Goal: Transaction & Acquisition: Book appointment/travel/reservation

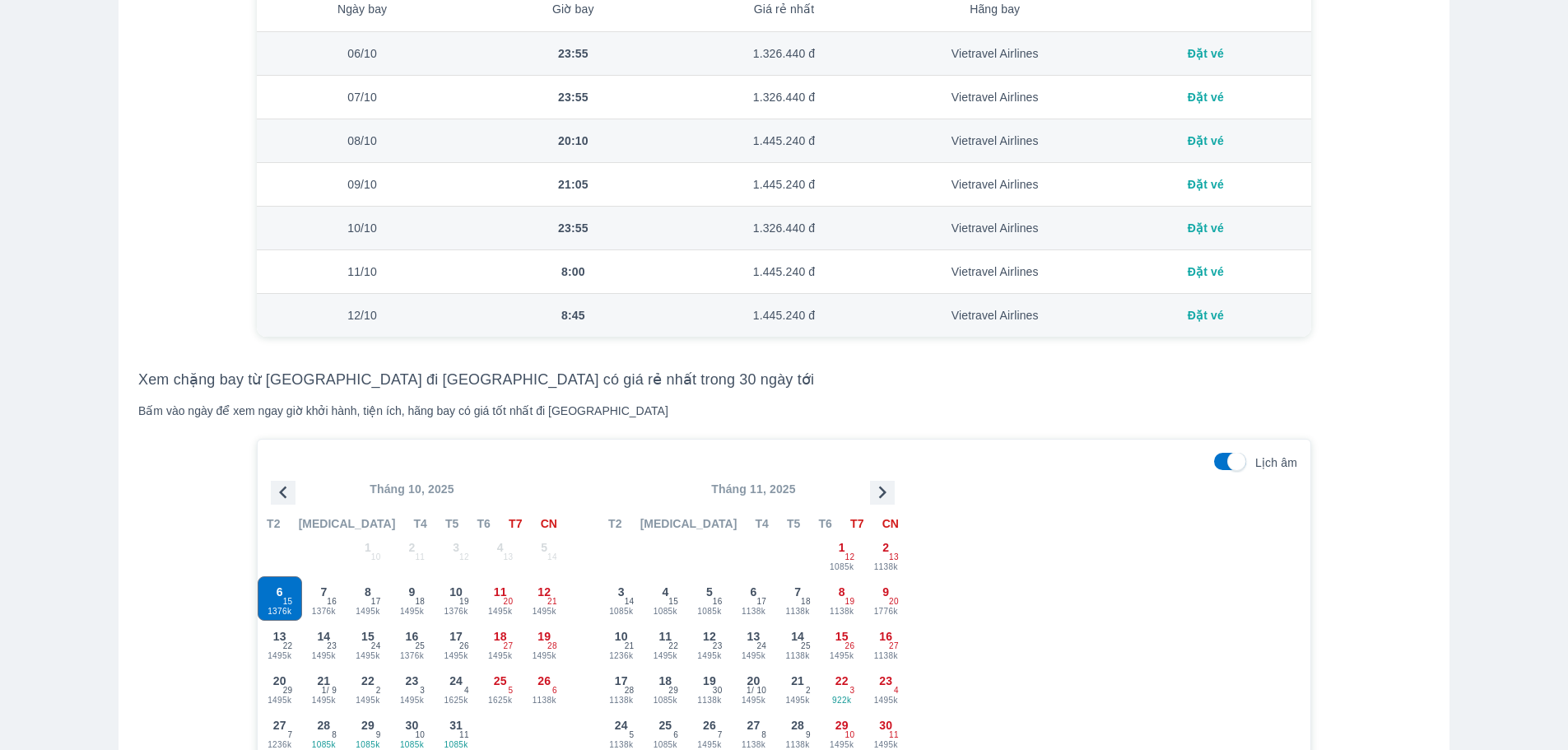
scroll to position [1481, 0]
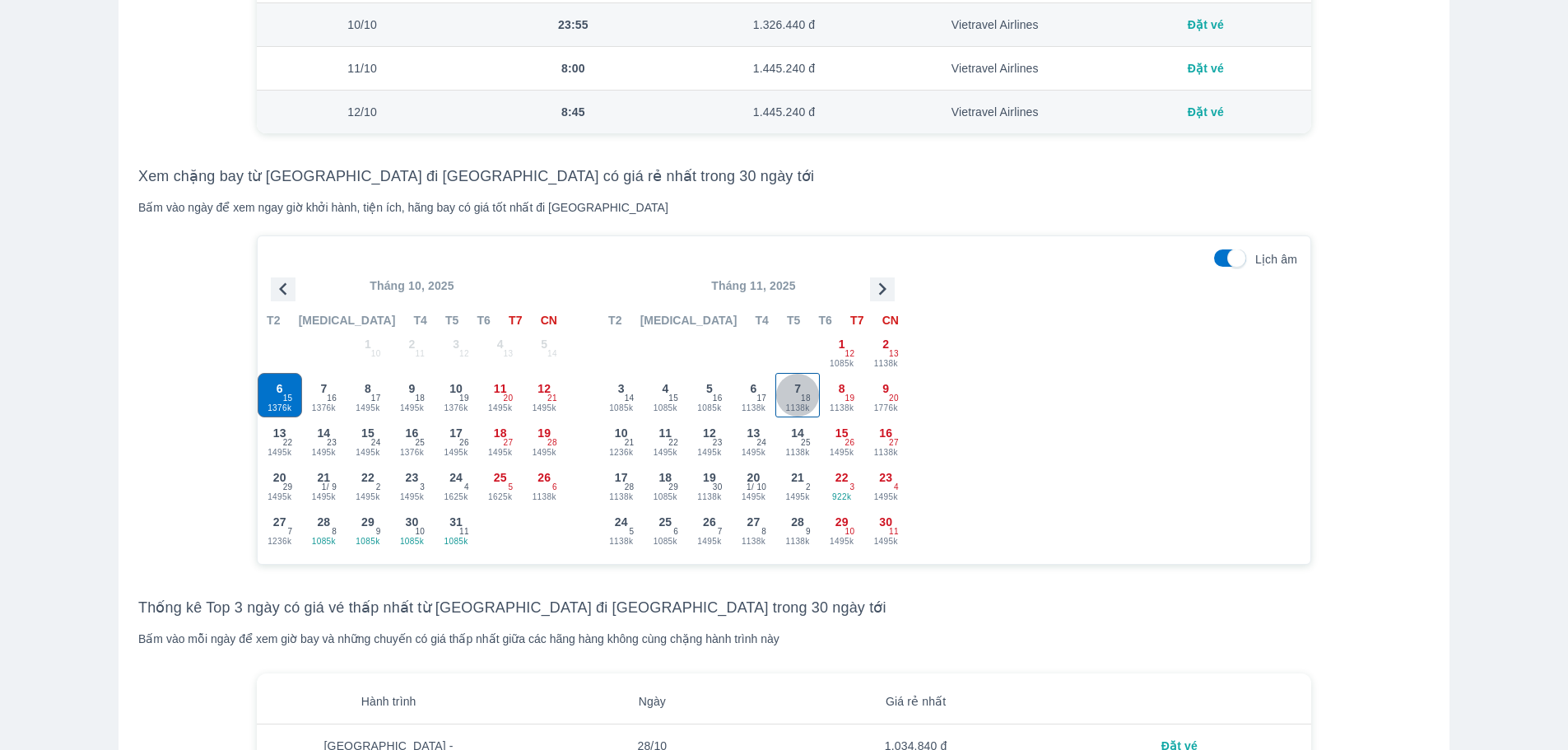
click at [804, 398] on span "18" at bounding box center [806, 397] width 10 height 13
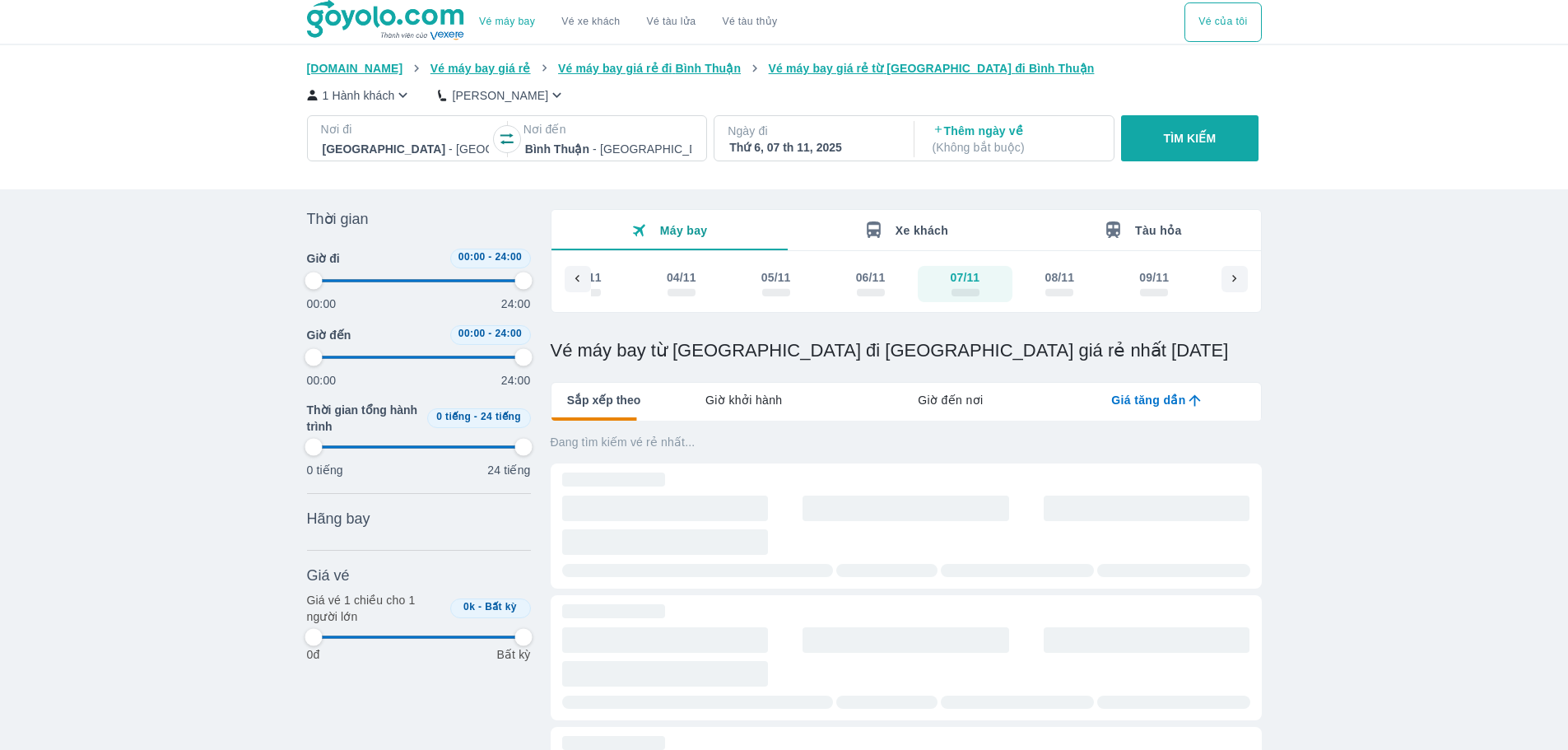
type input "97.9166666666667"
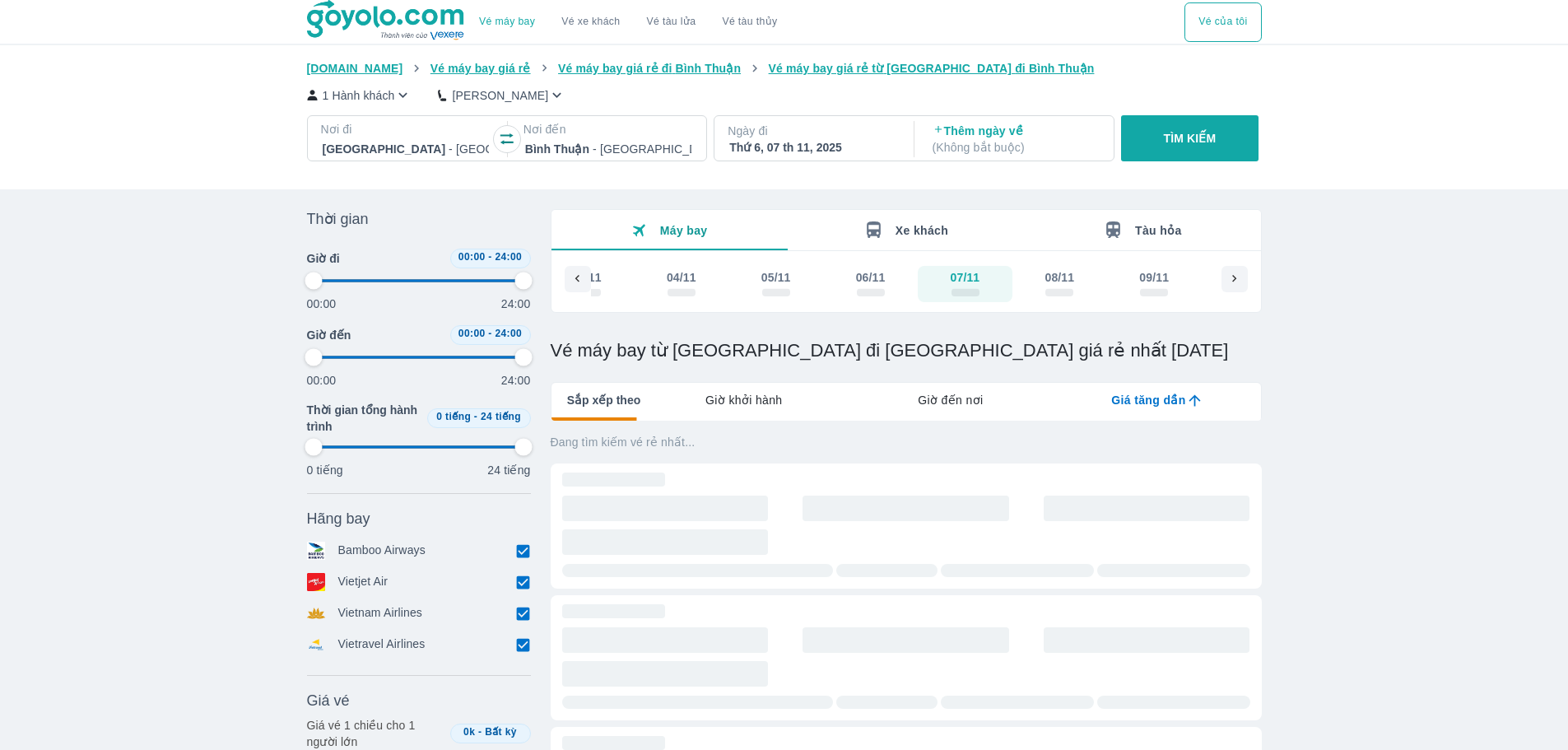
type input "97.9166666666667"
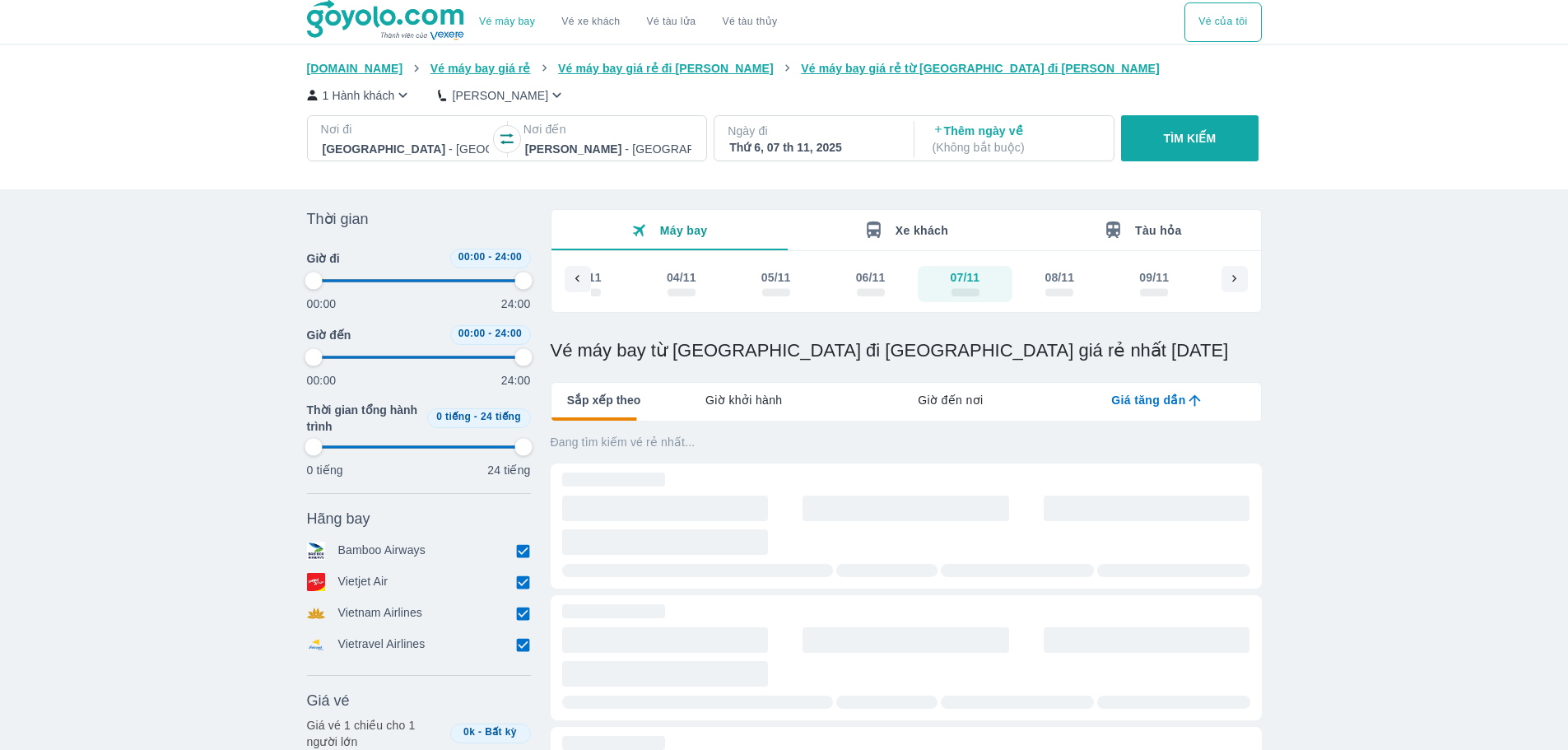
type input "97.9166666666667"
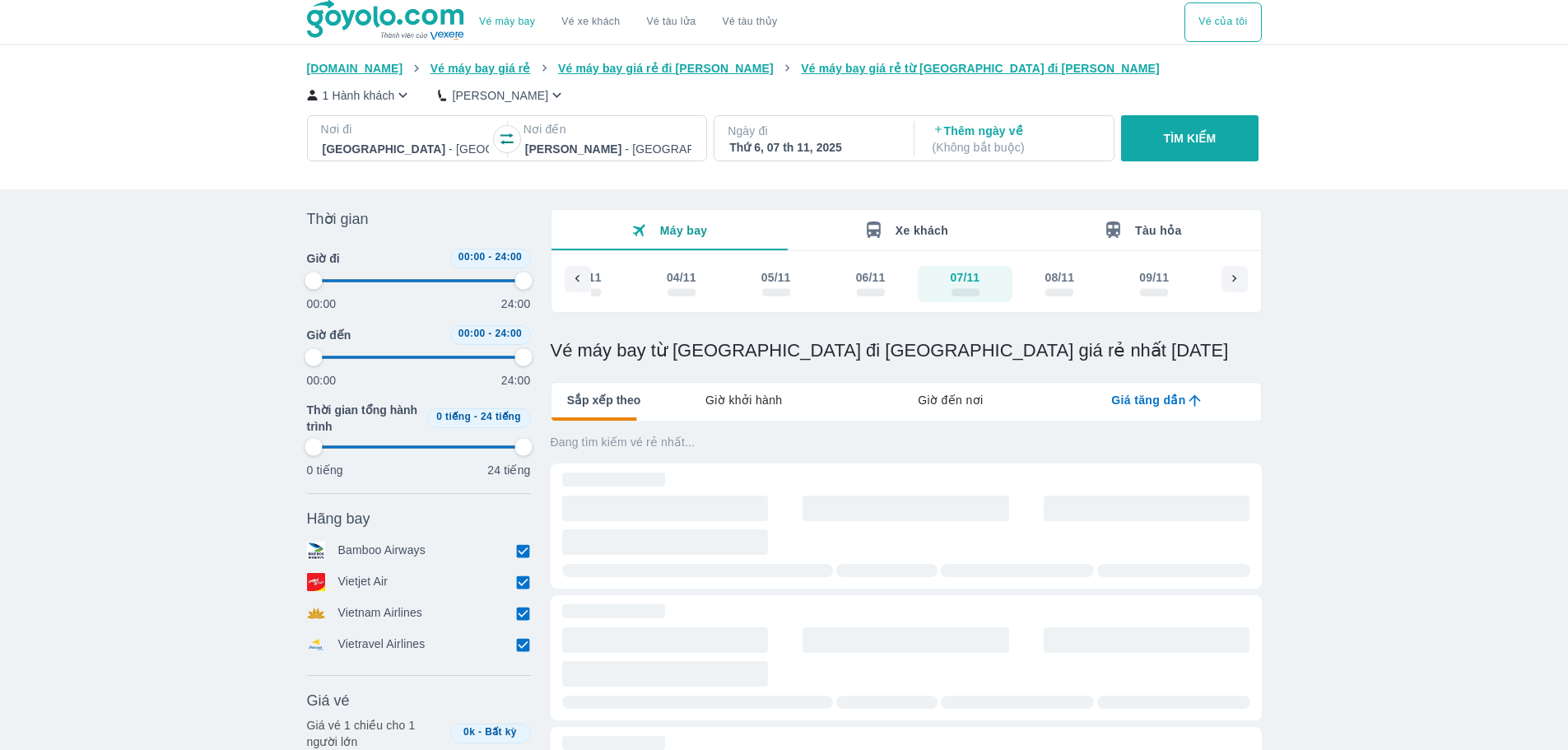
type input "97.9166666666667"
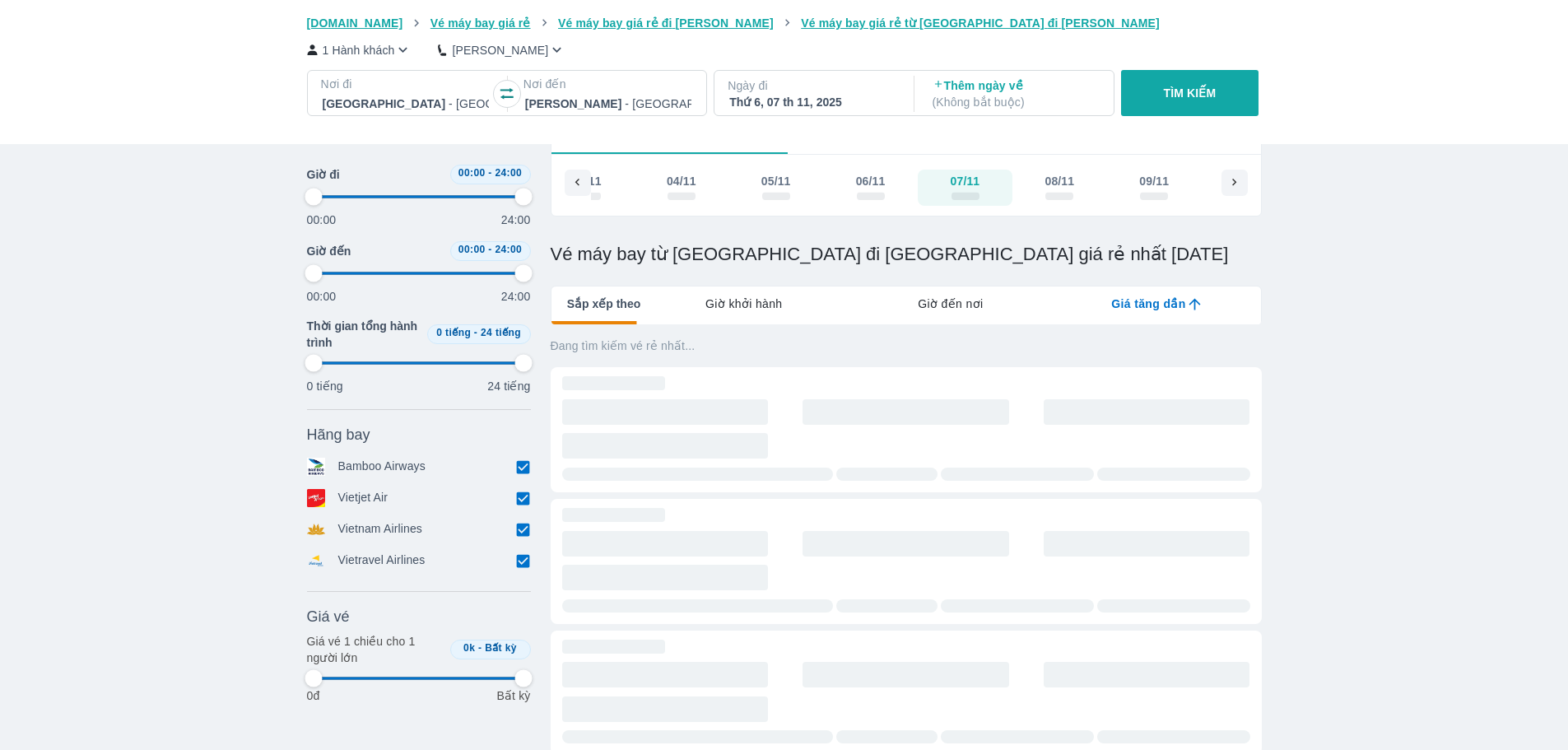
type input "97.9166666666667"
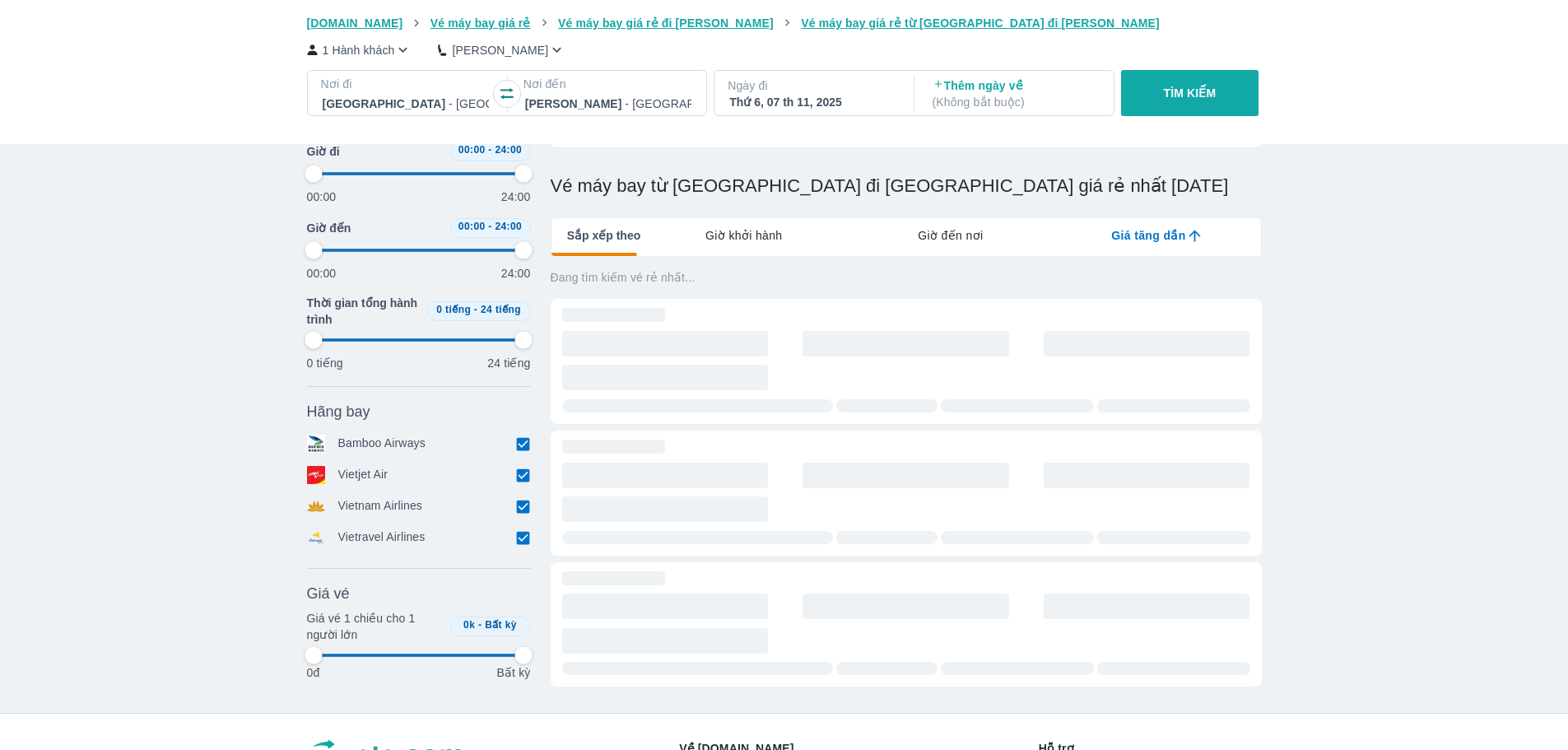
type input "97.9166666666667"
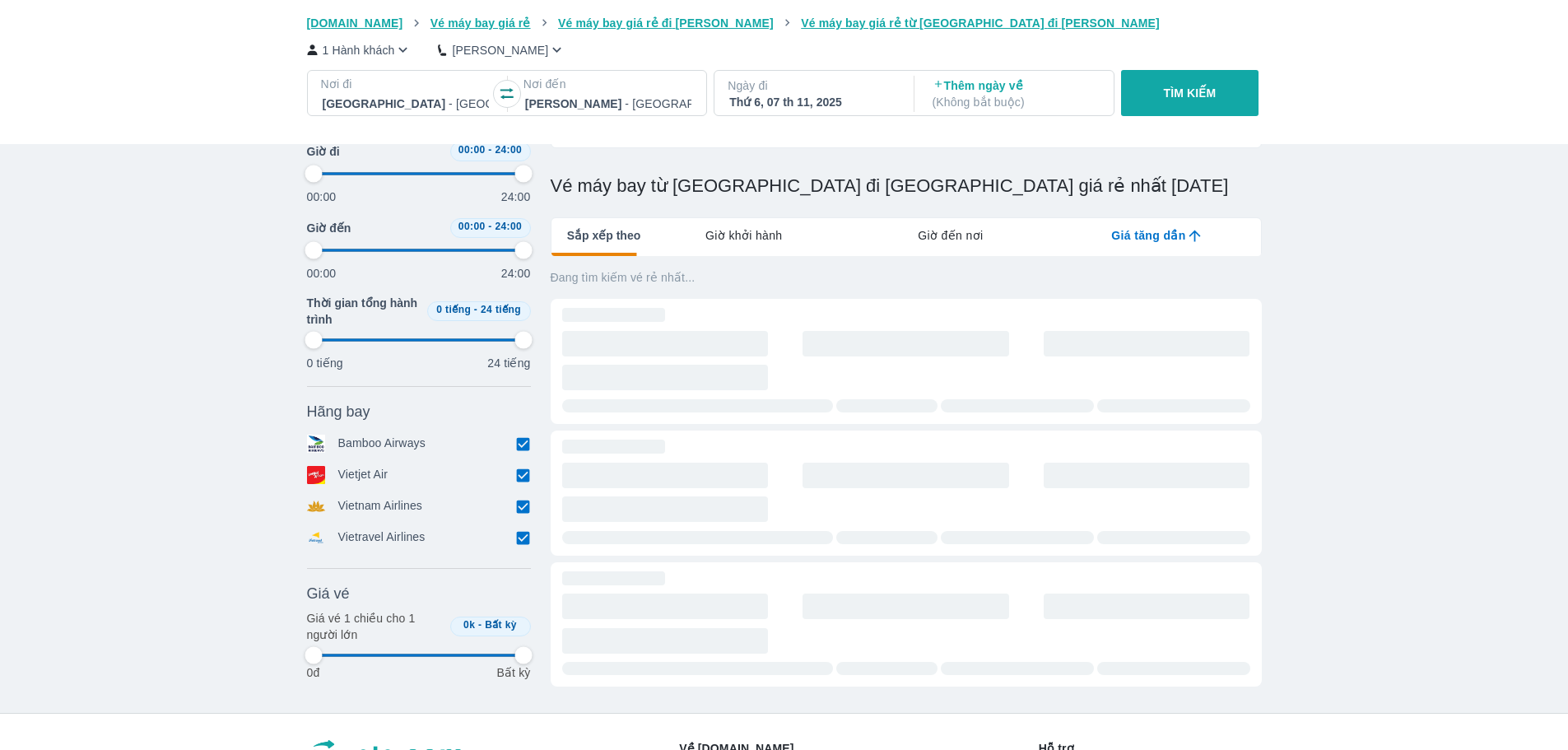
type input "97.9166666666667"
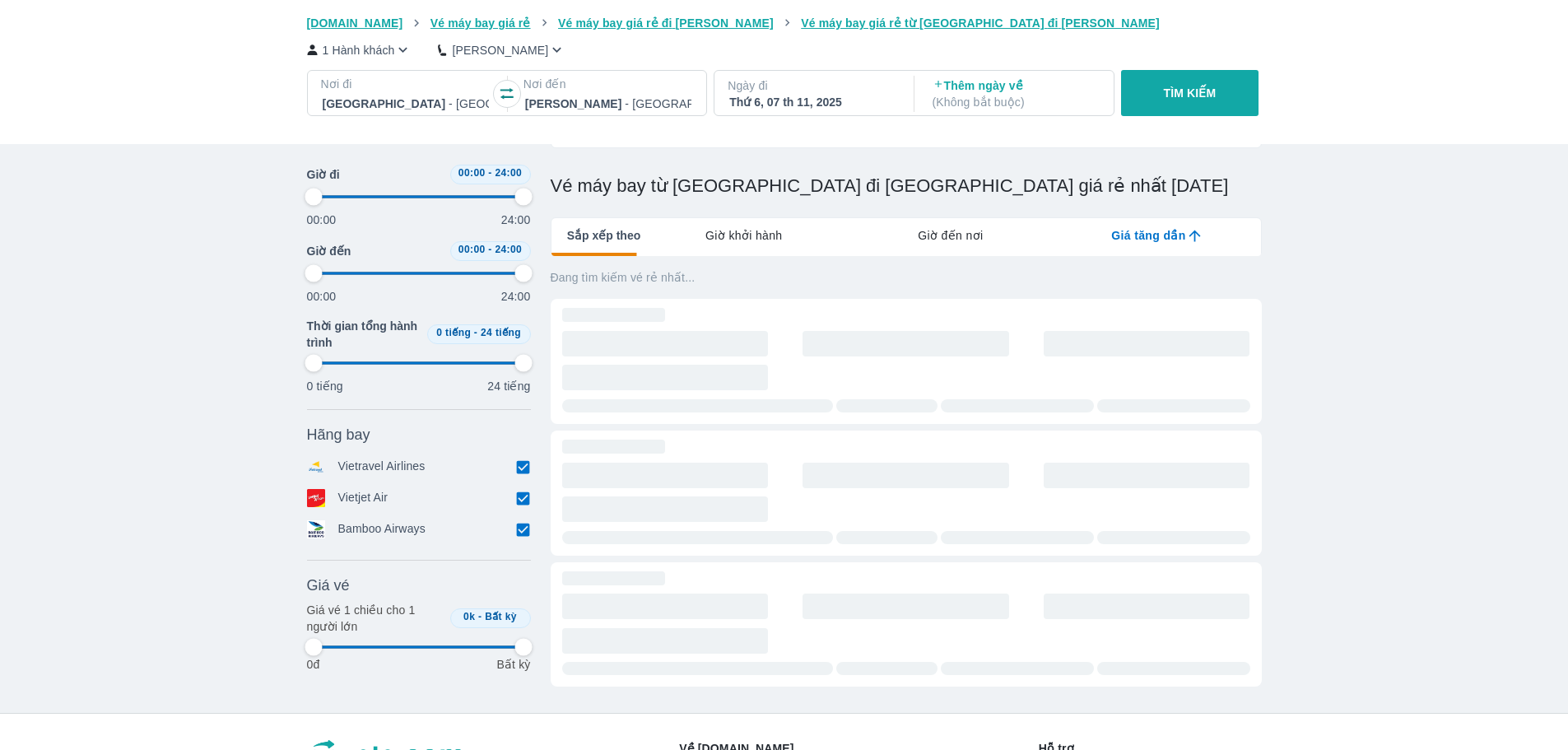
type input "97.9166666666667"
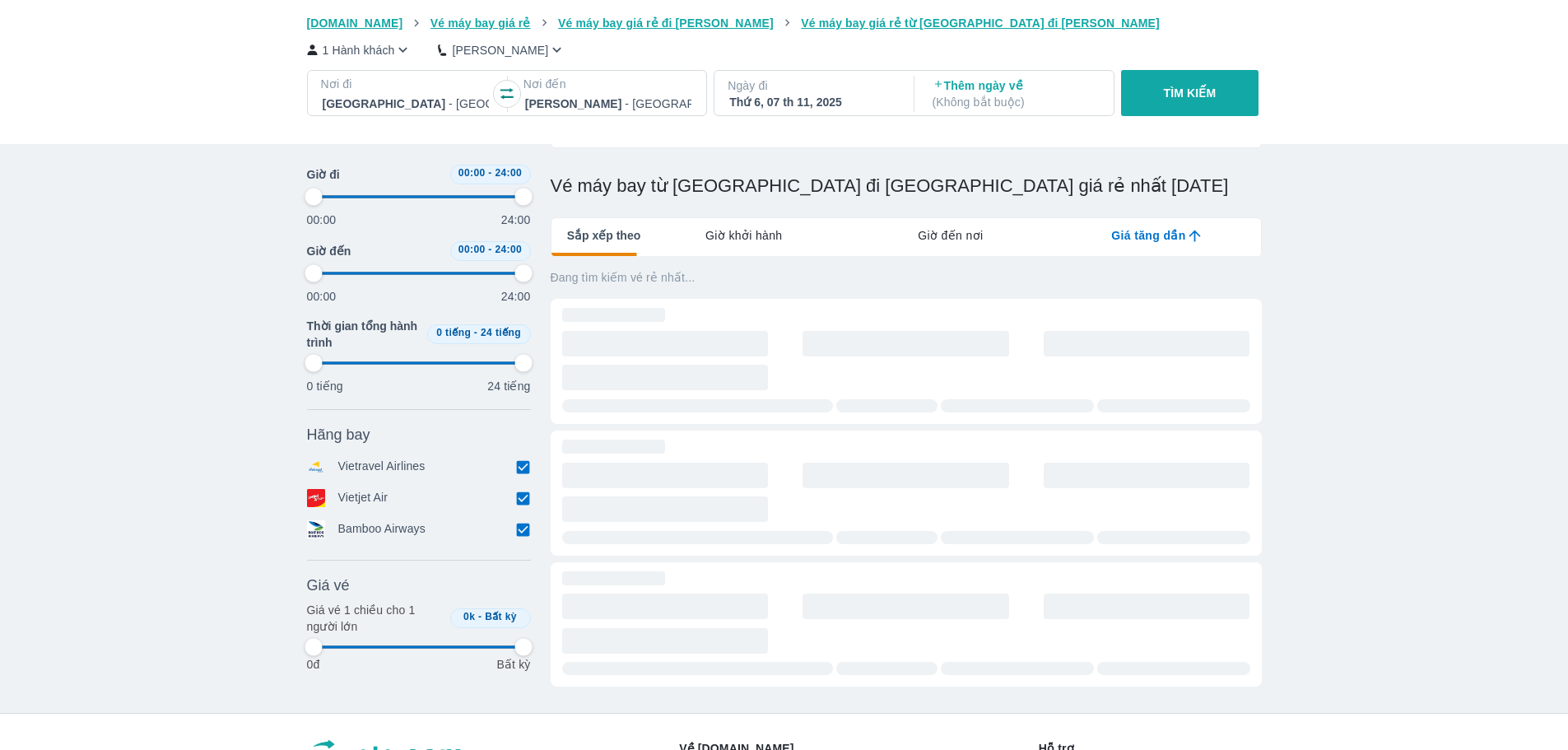
type input "97.9166666666667"
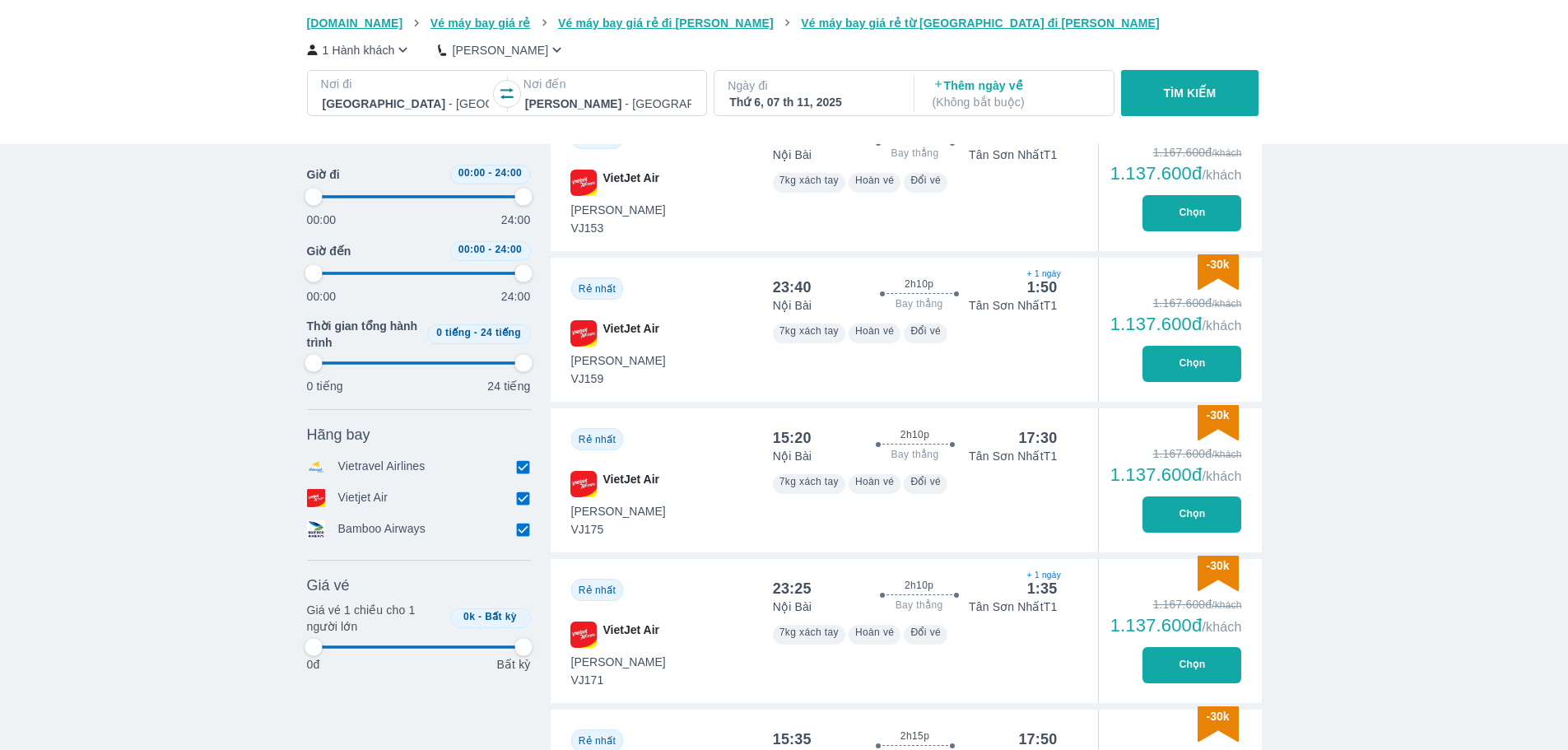
type input "97.9166666666667"
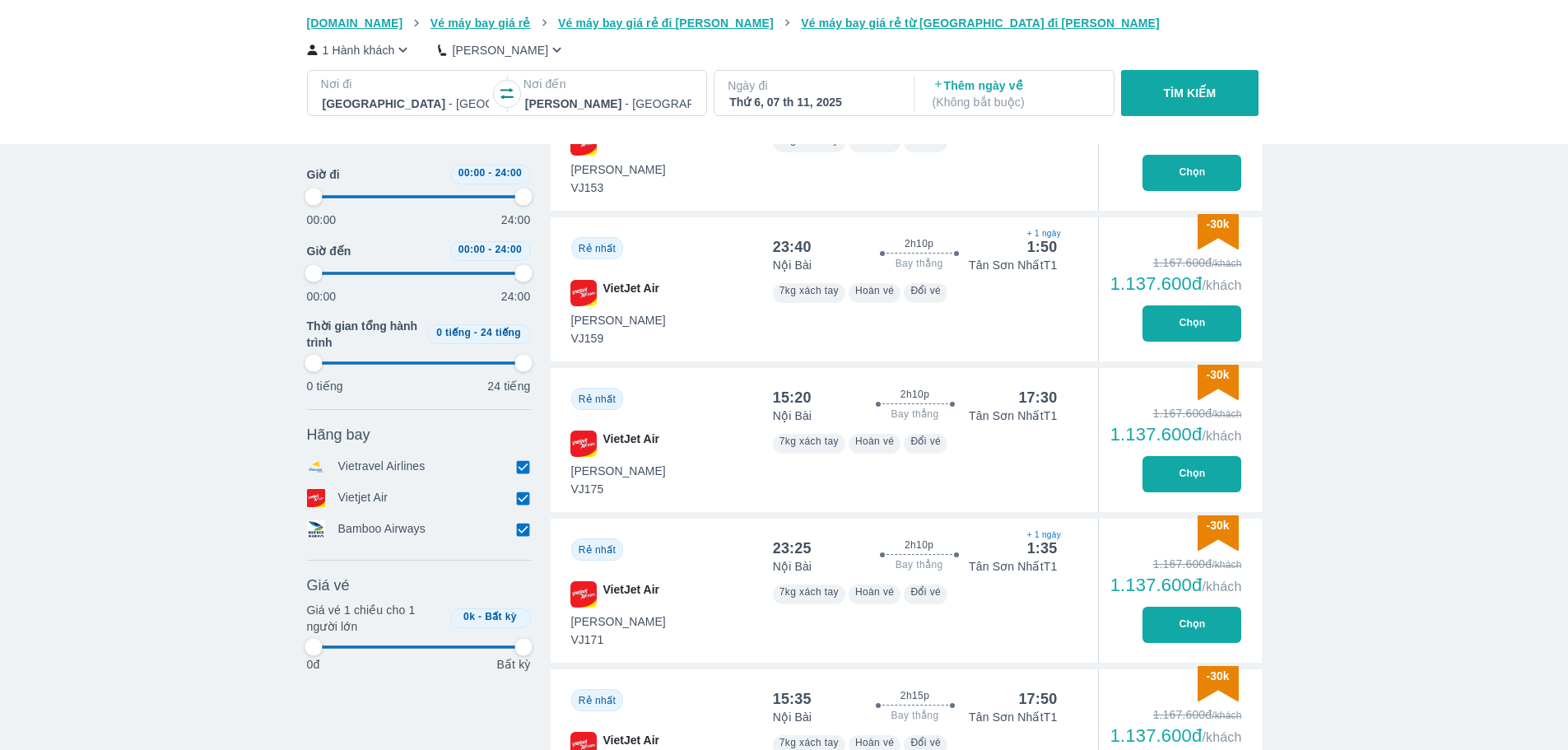
type input "97.9166666666667"
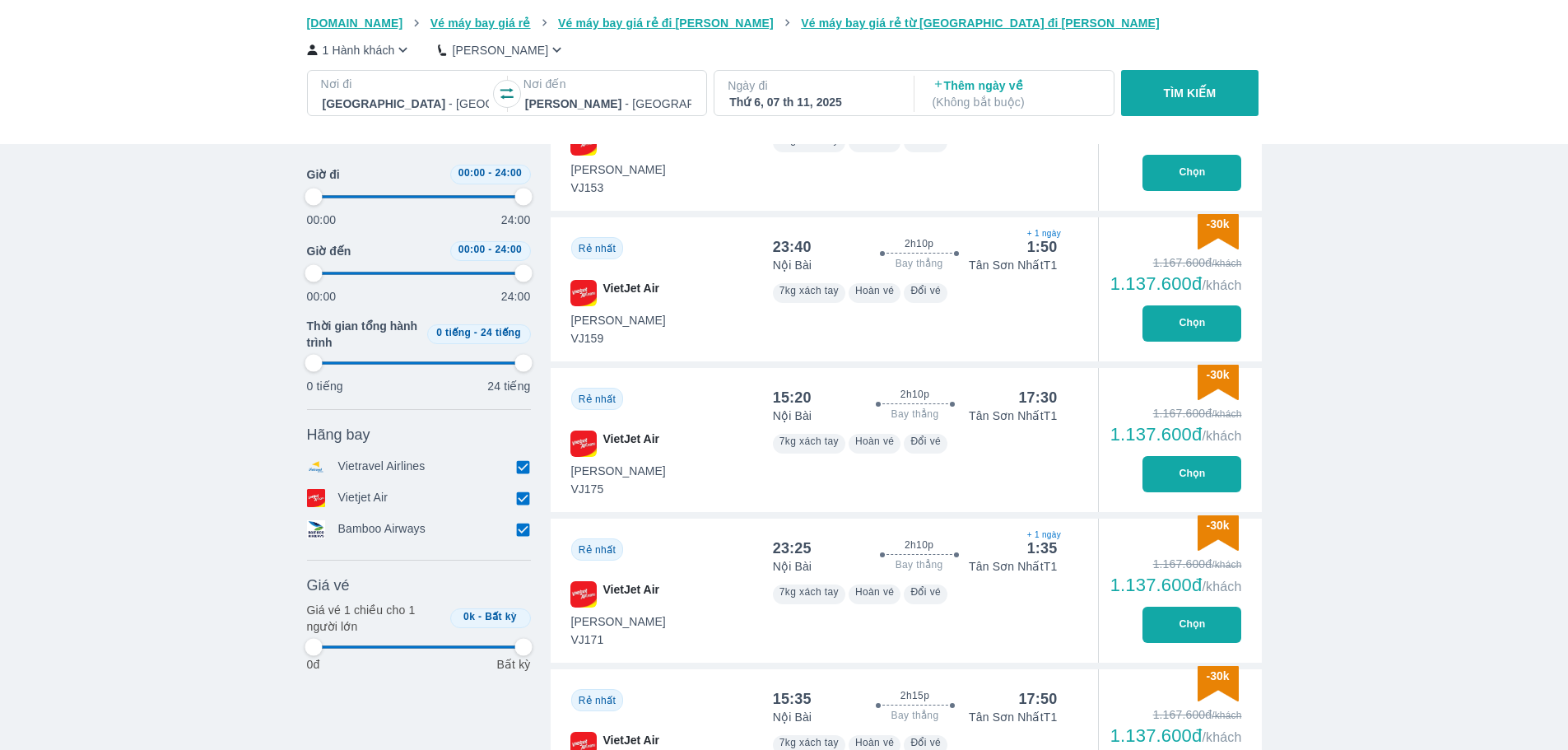
type input "97.9166666666667"
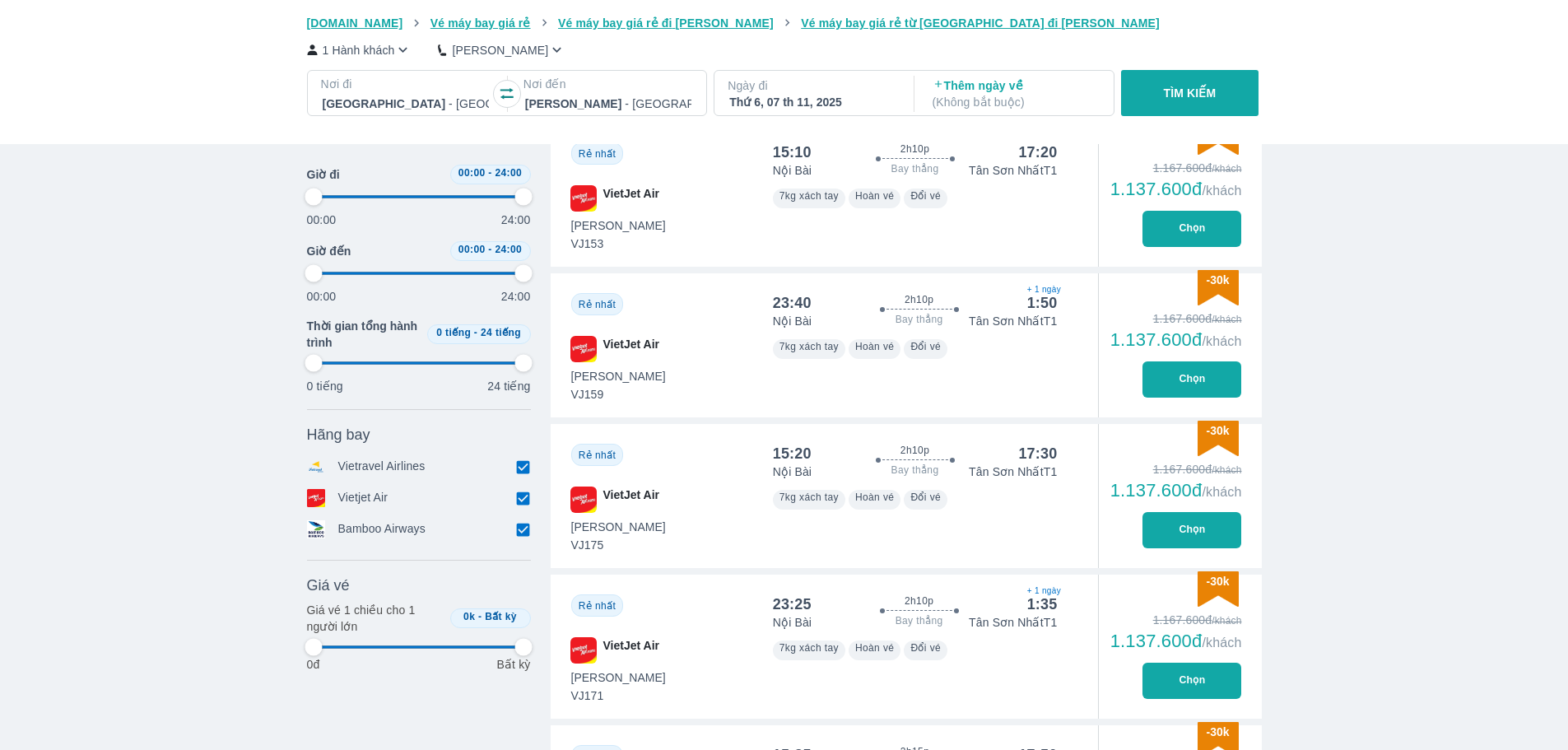
scroll to position [658, 0]
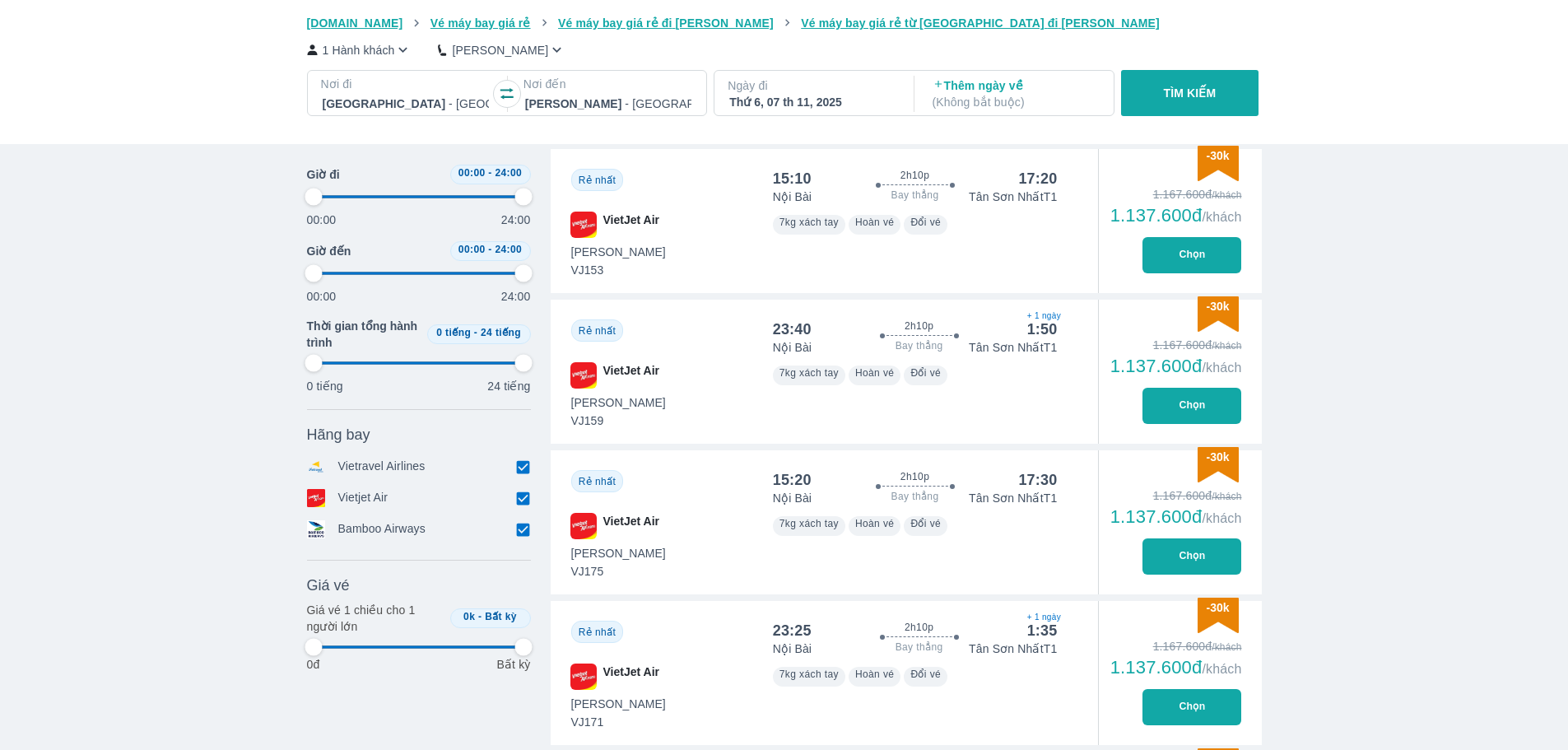
type input "97.9166666666667"
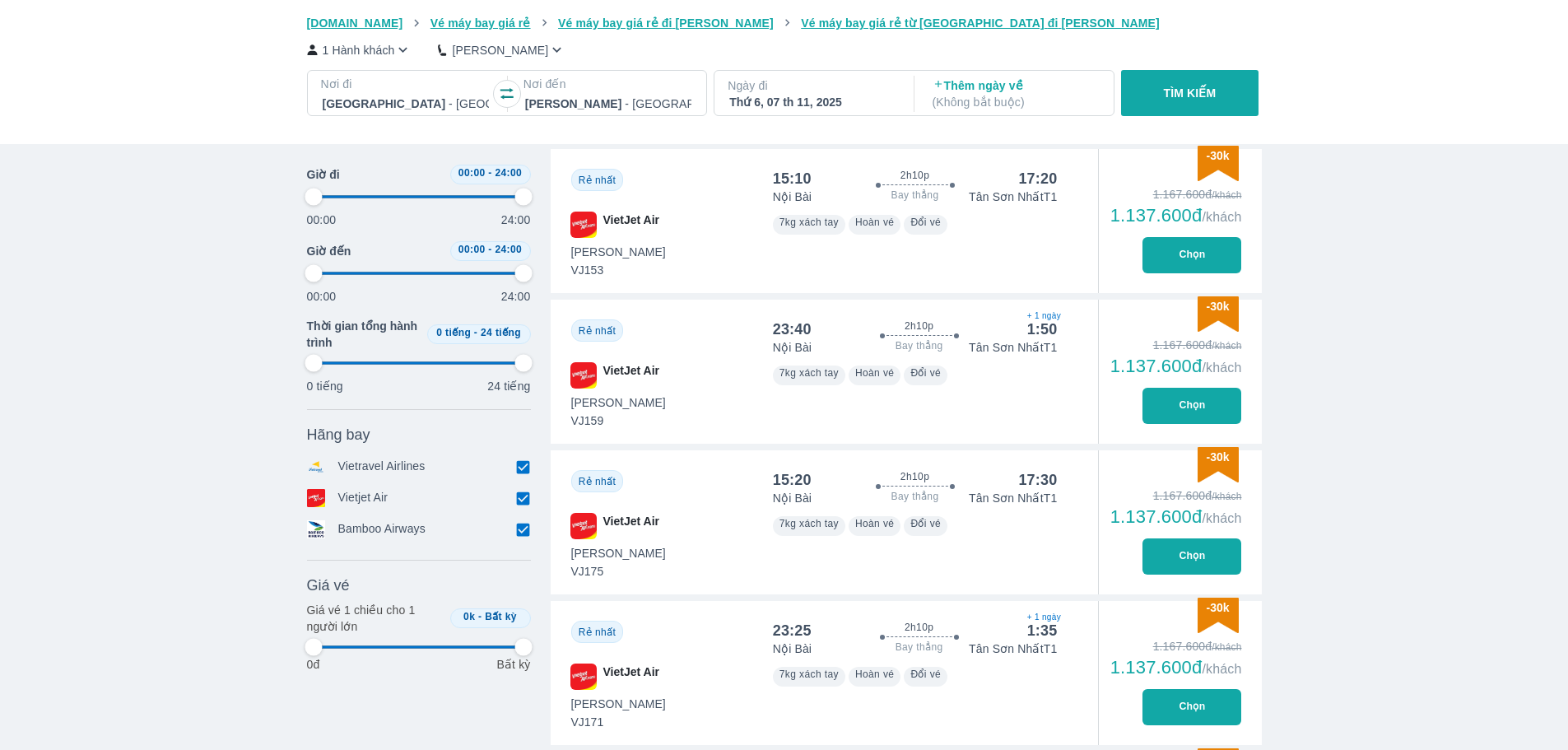
type input "97.9166666666667"
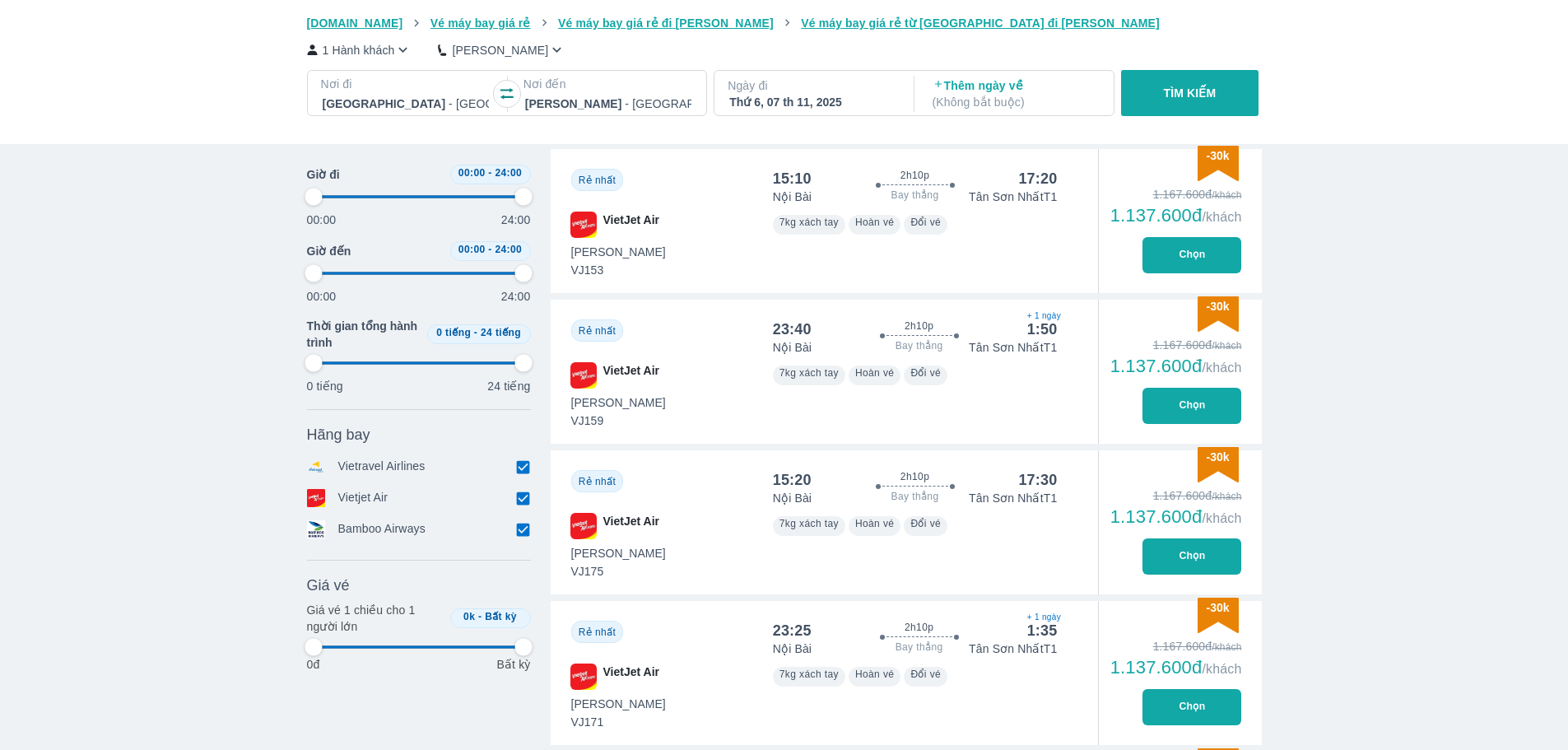
type input "97.9166666666667"
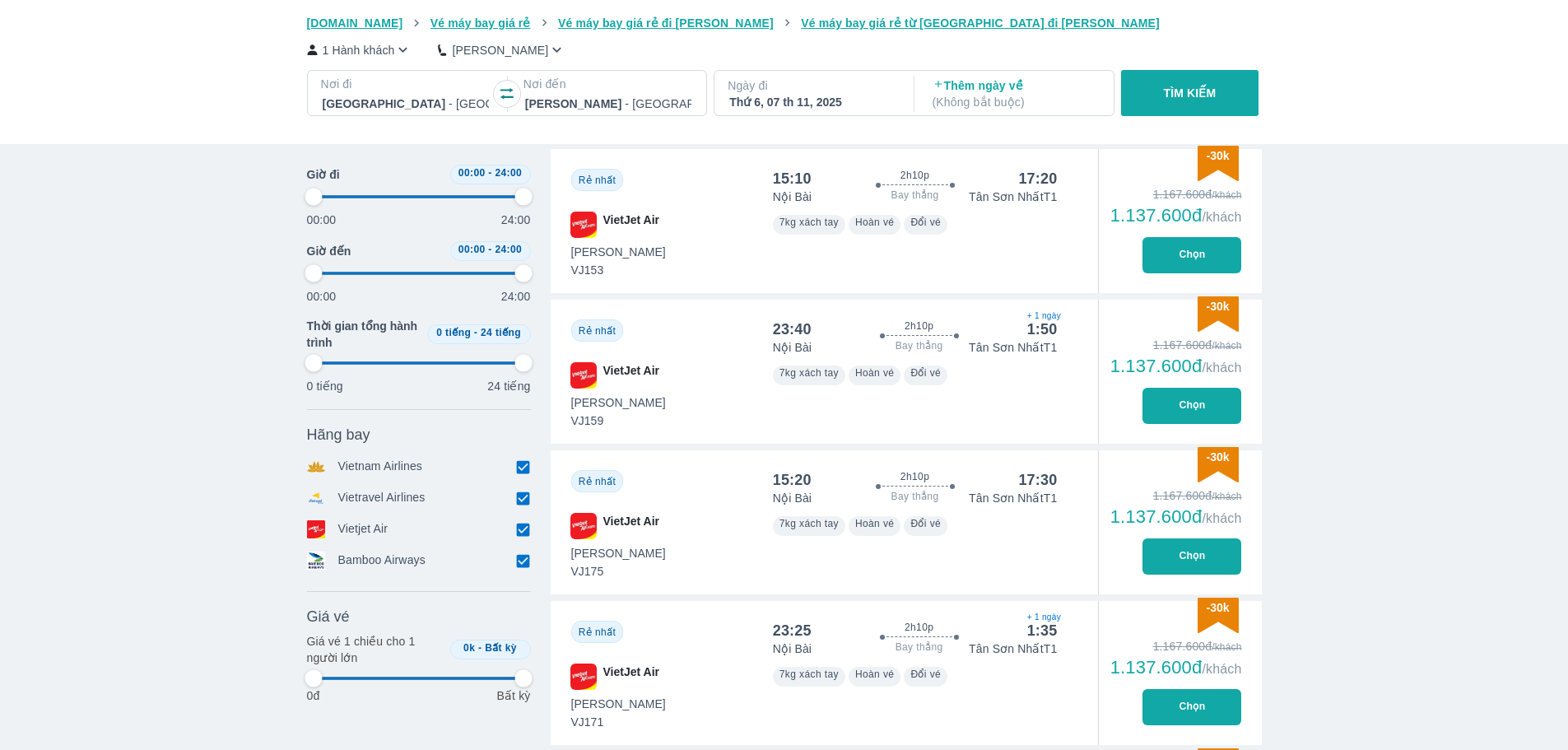
type input "97.9166666666667"
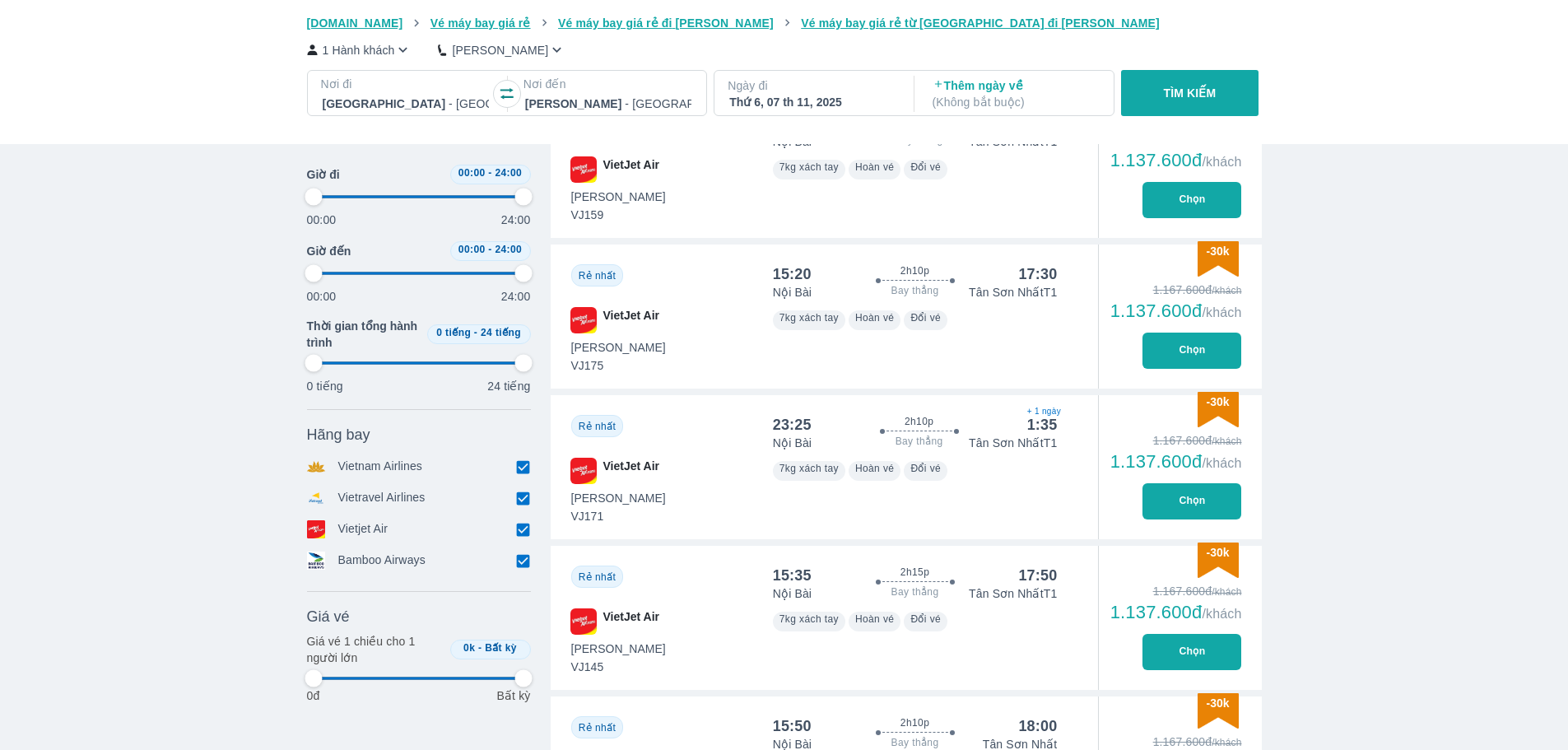
scroll to position [988, 0]
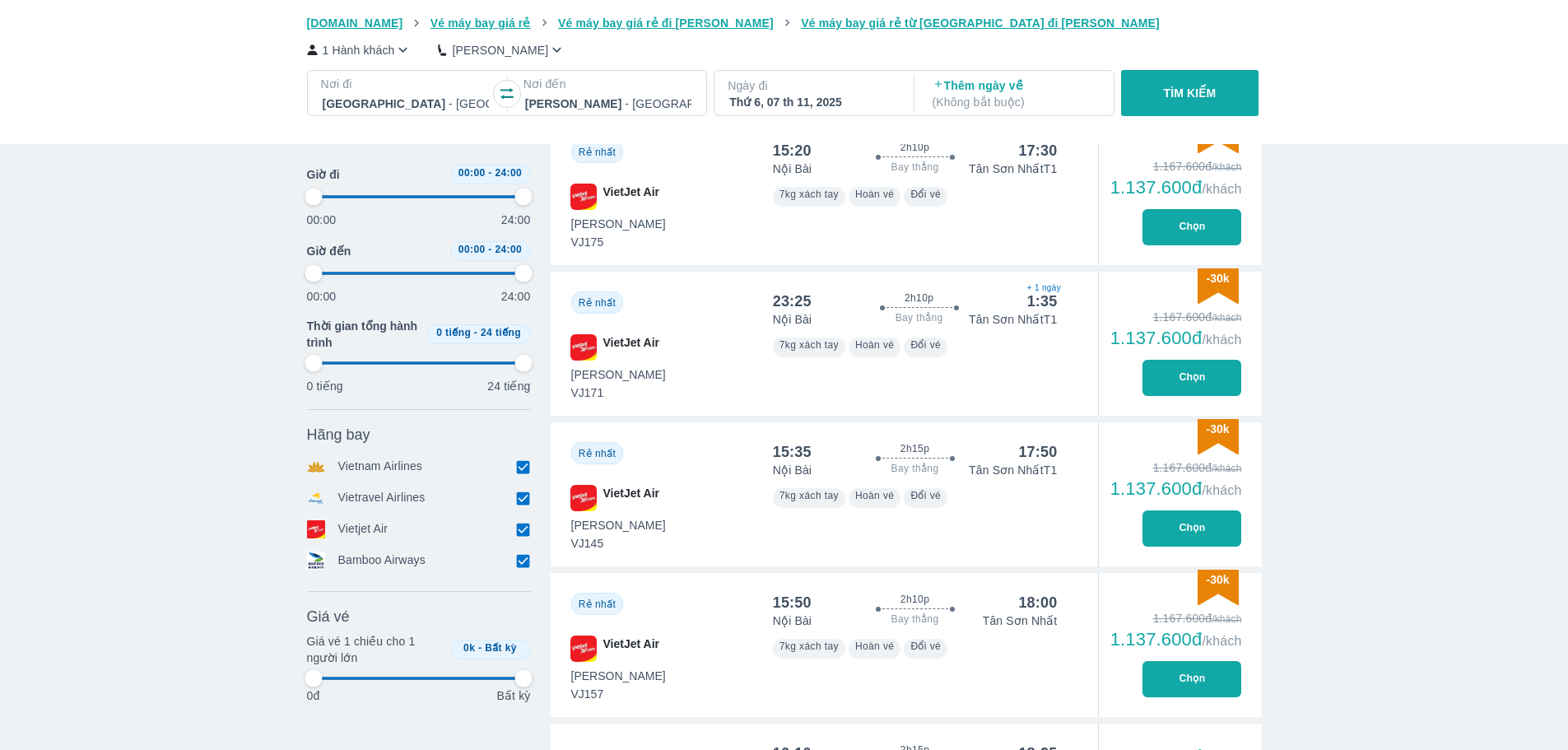
type input "97.9166666666667"
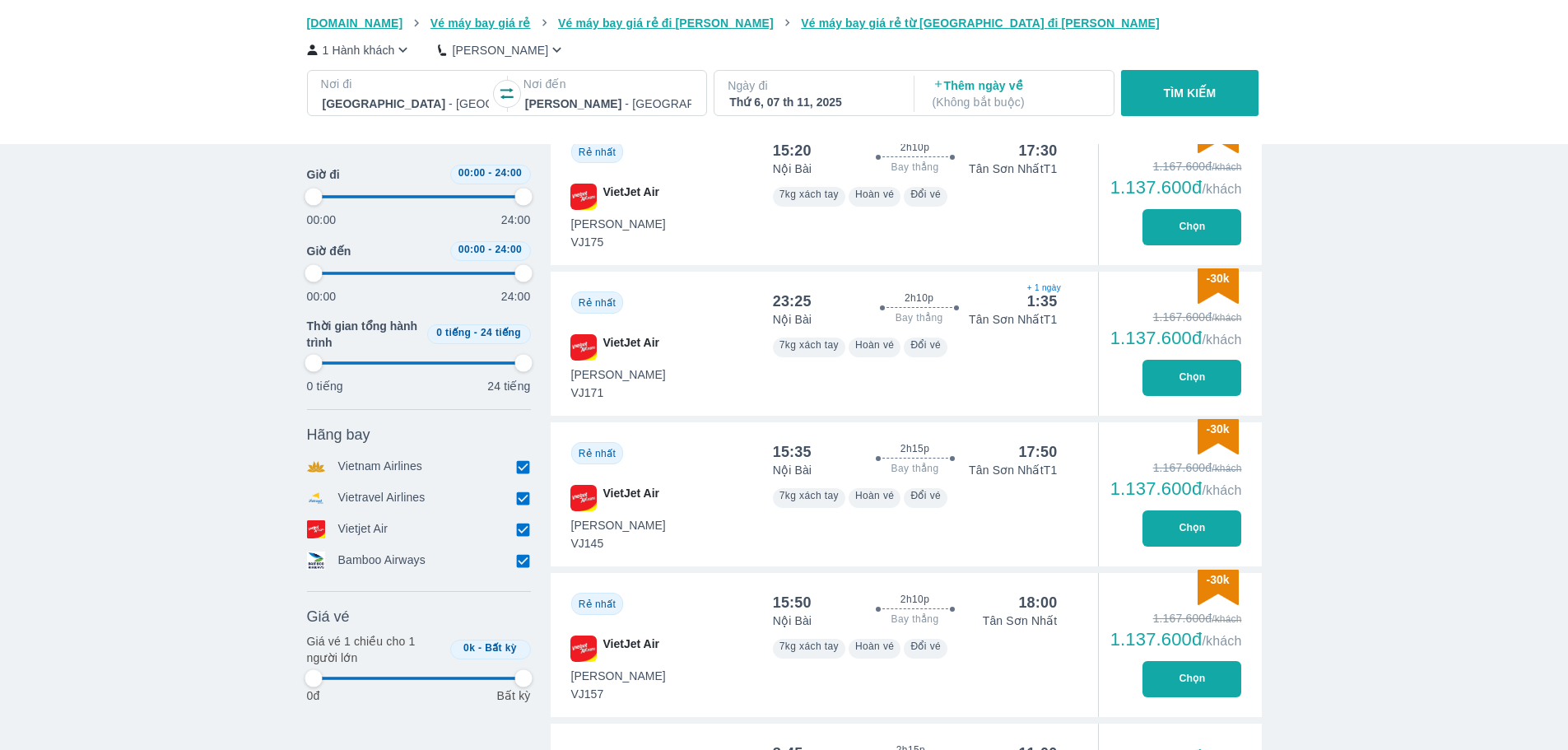
type input "97.9166666666667"
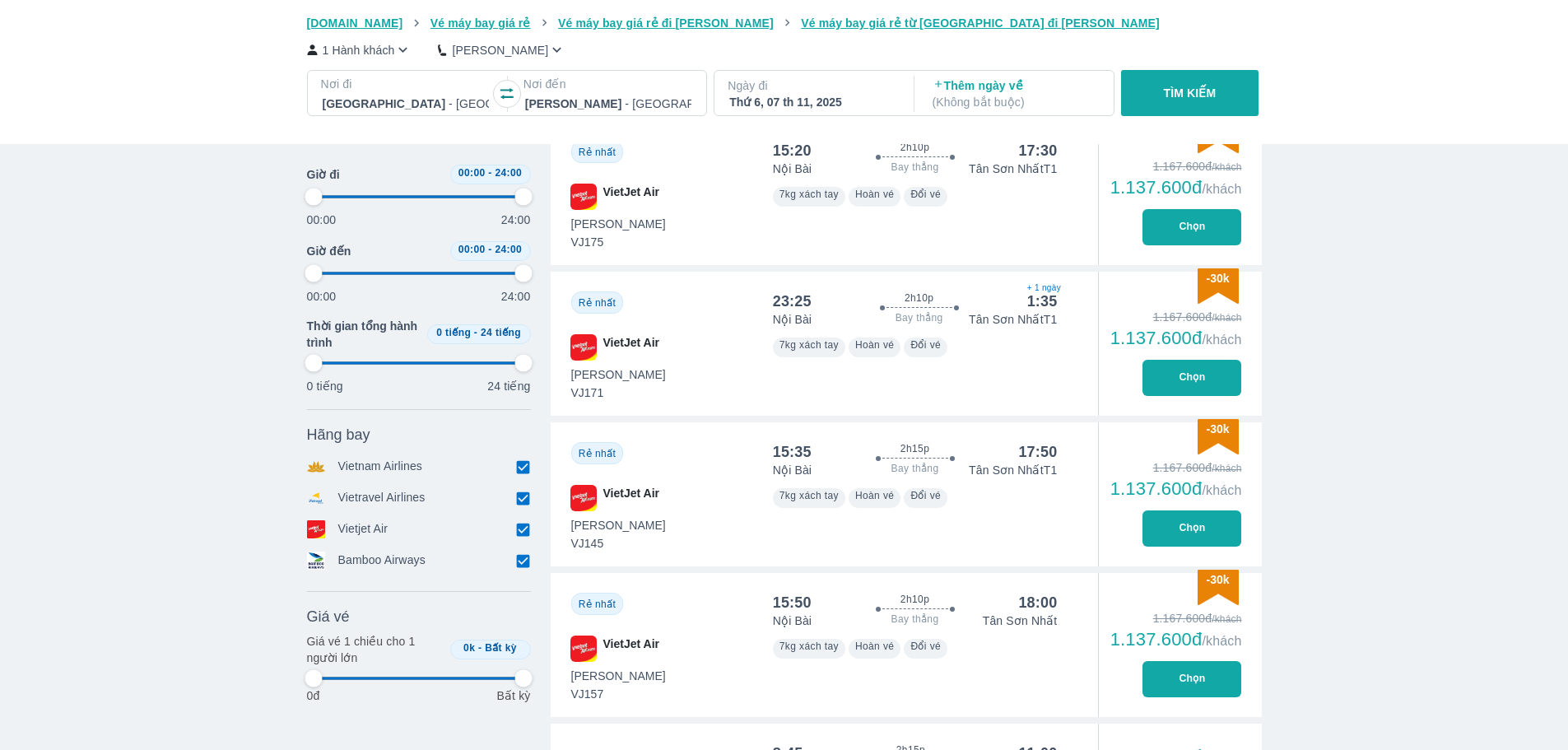
type input "97.9166666666667"
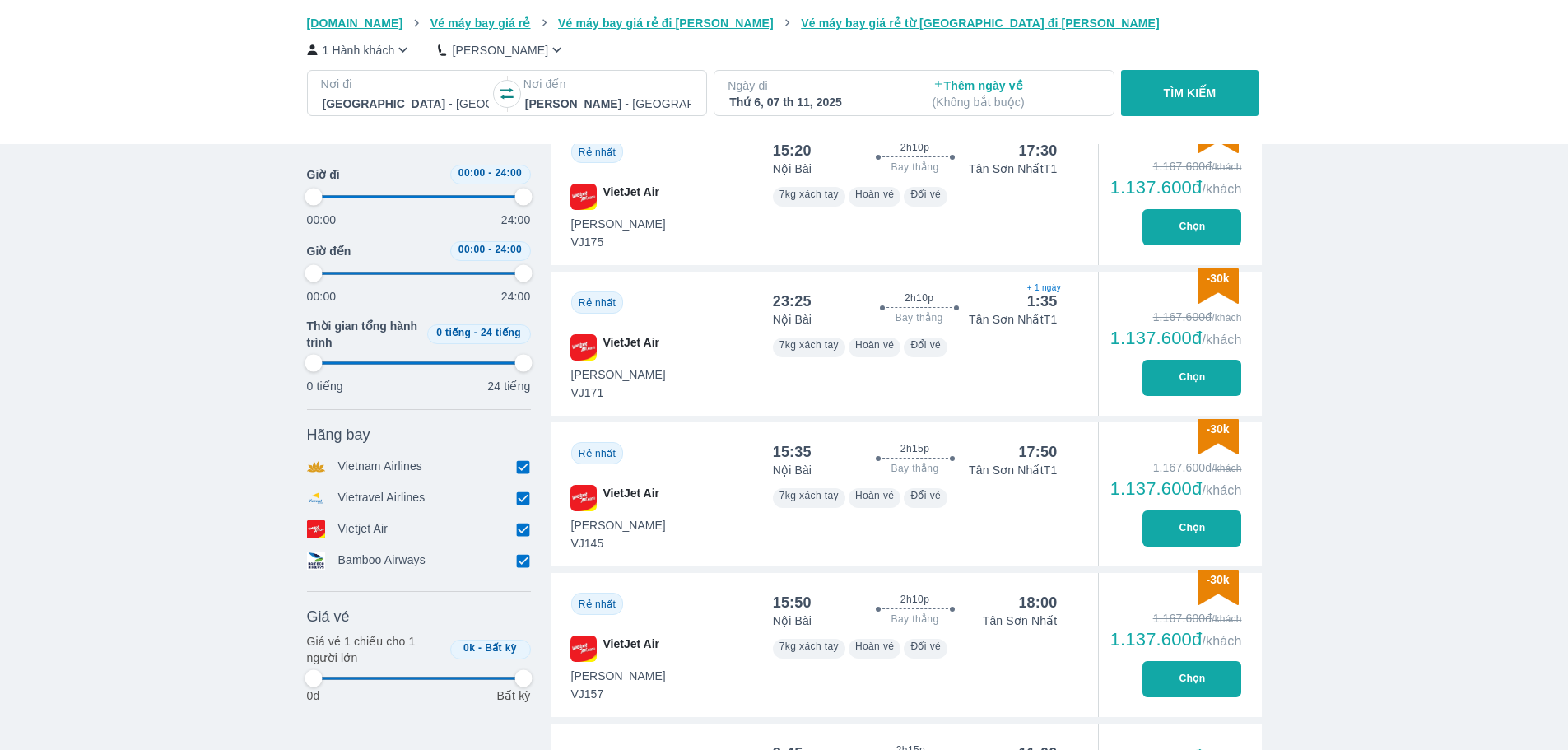
type input "97.9166666666667"
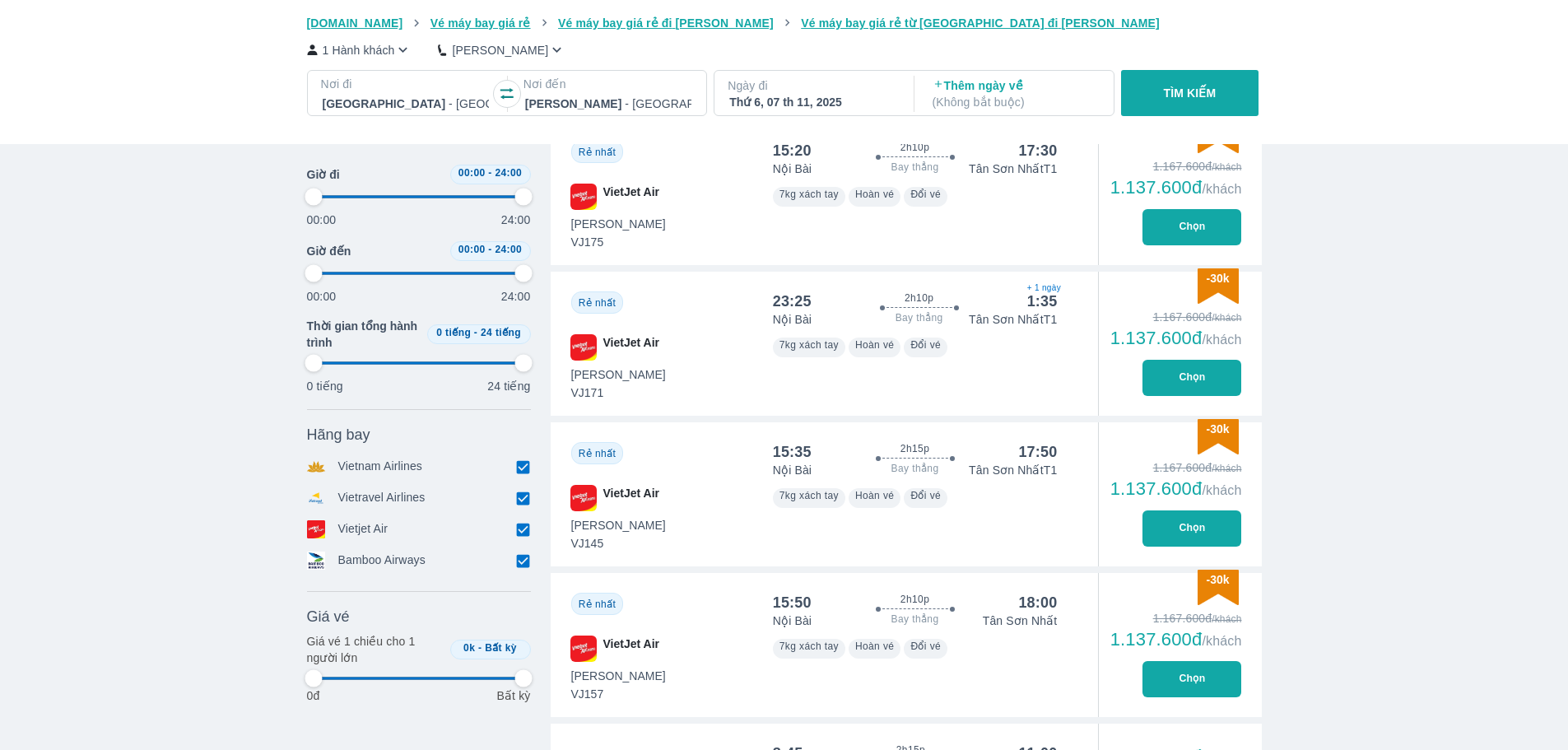
type input "97.9166666666667"
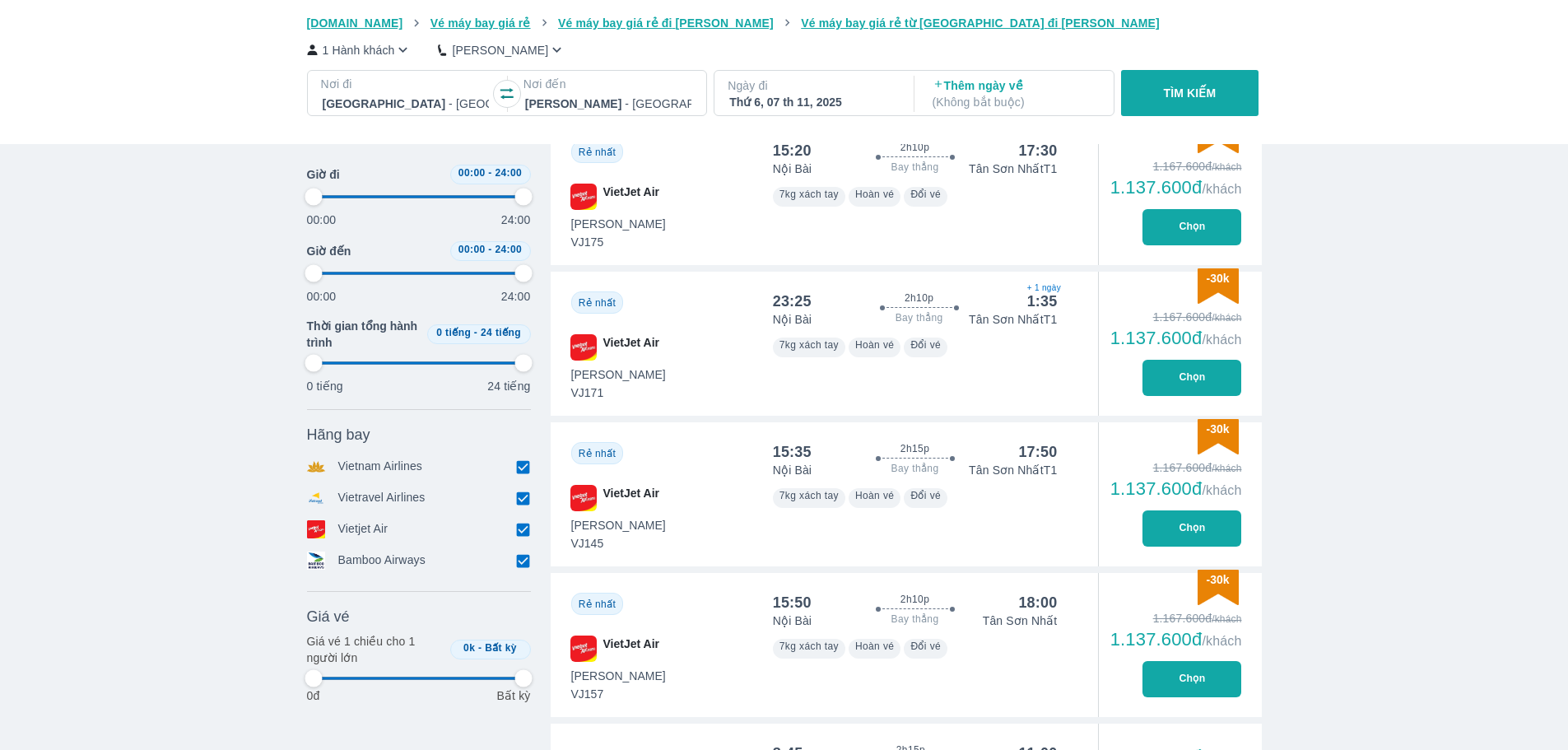
type input "97.9166666666667"
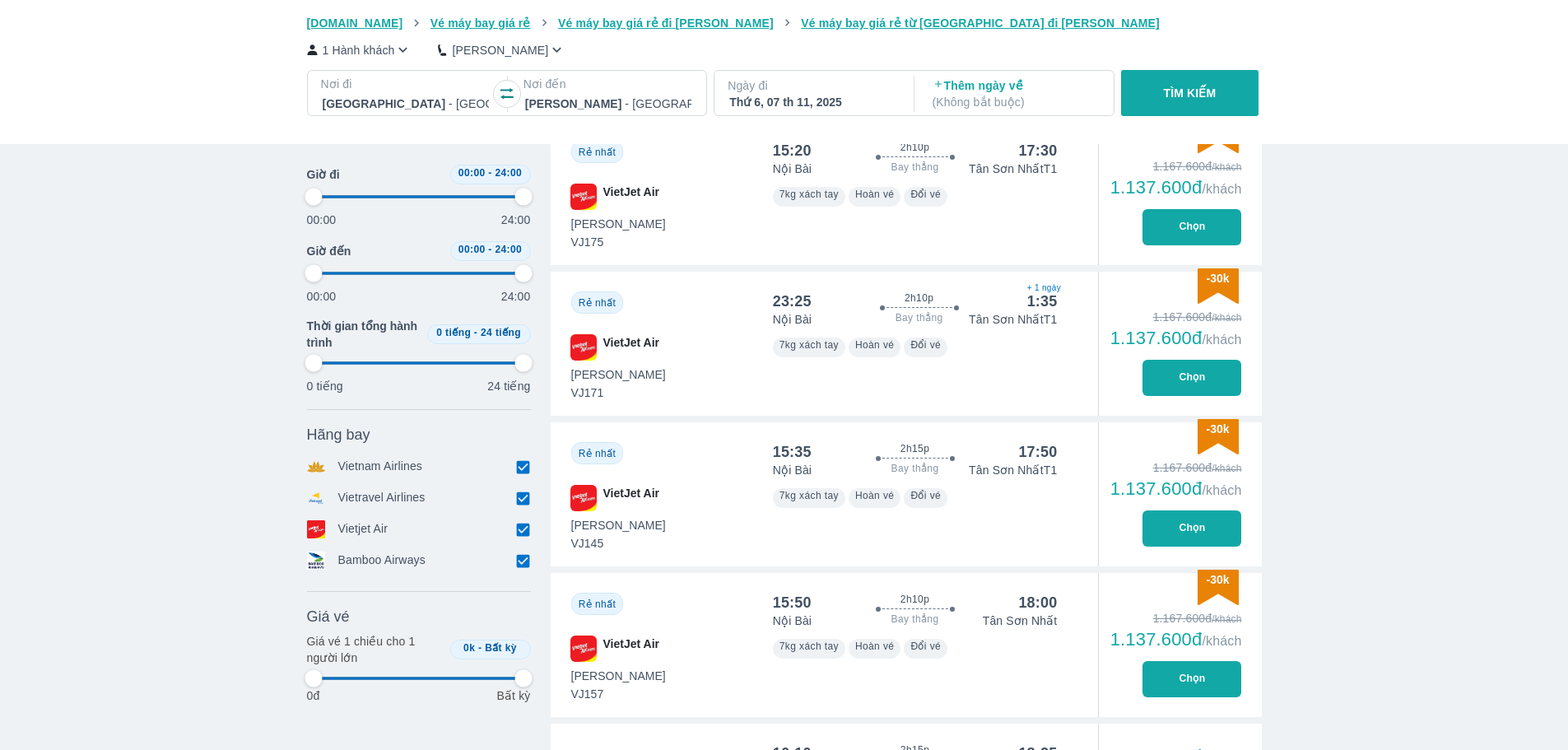
type input "97.9166666666667"
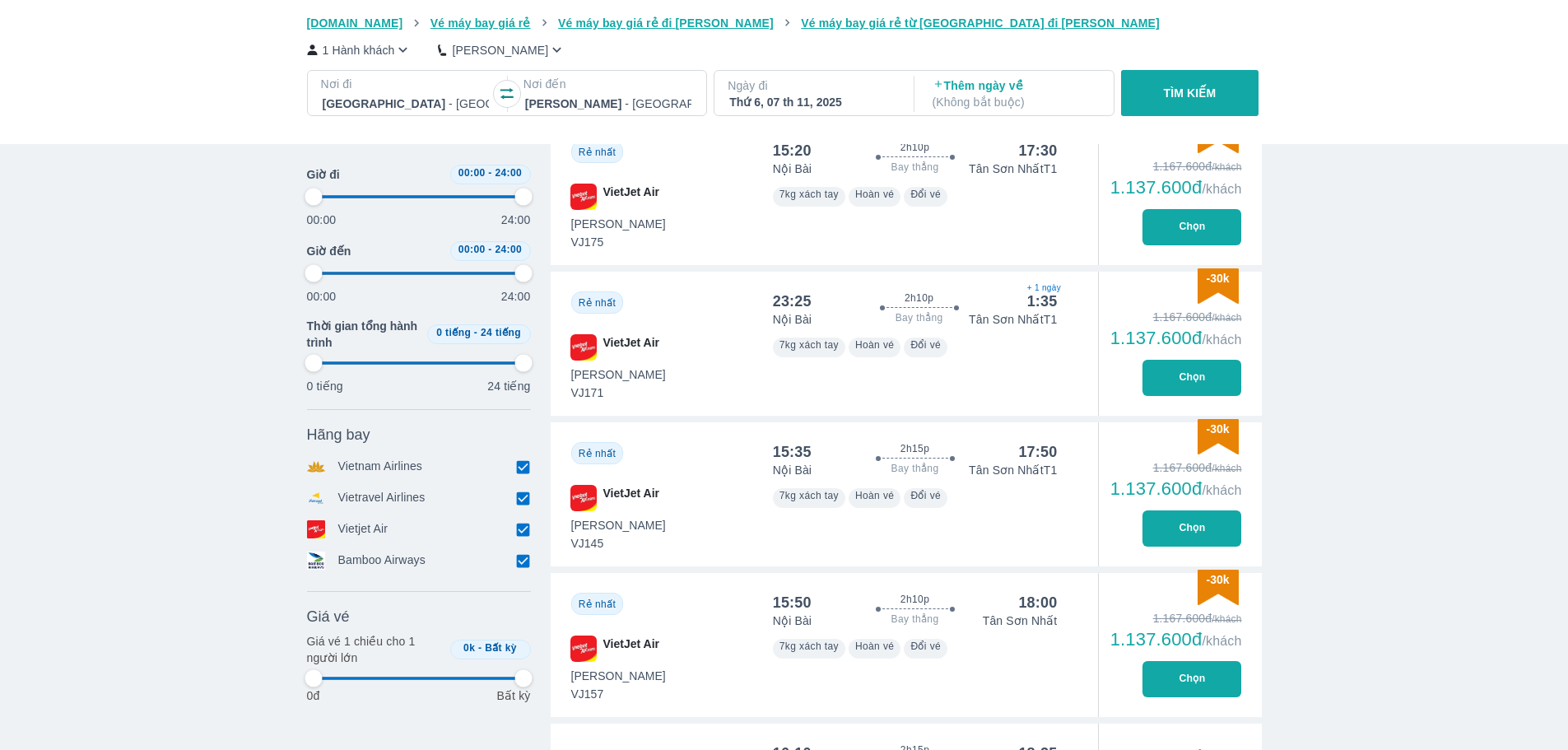
type input "97.9166666666667"
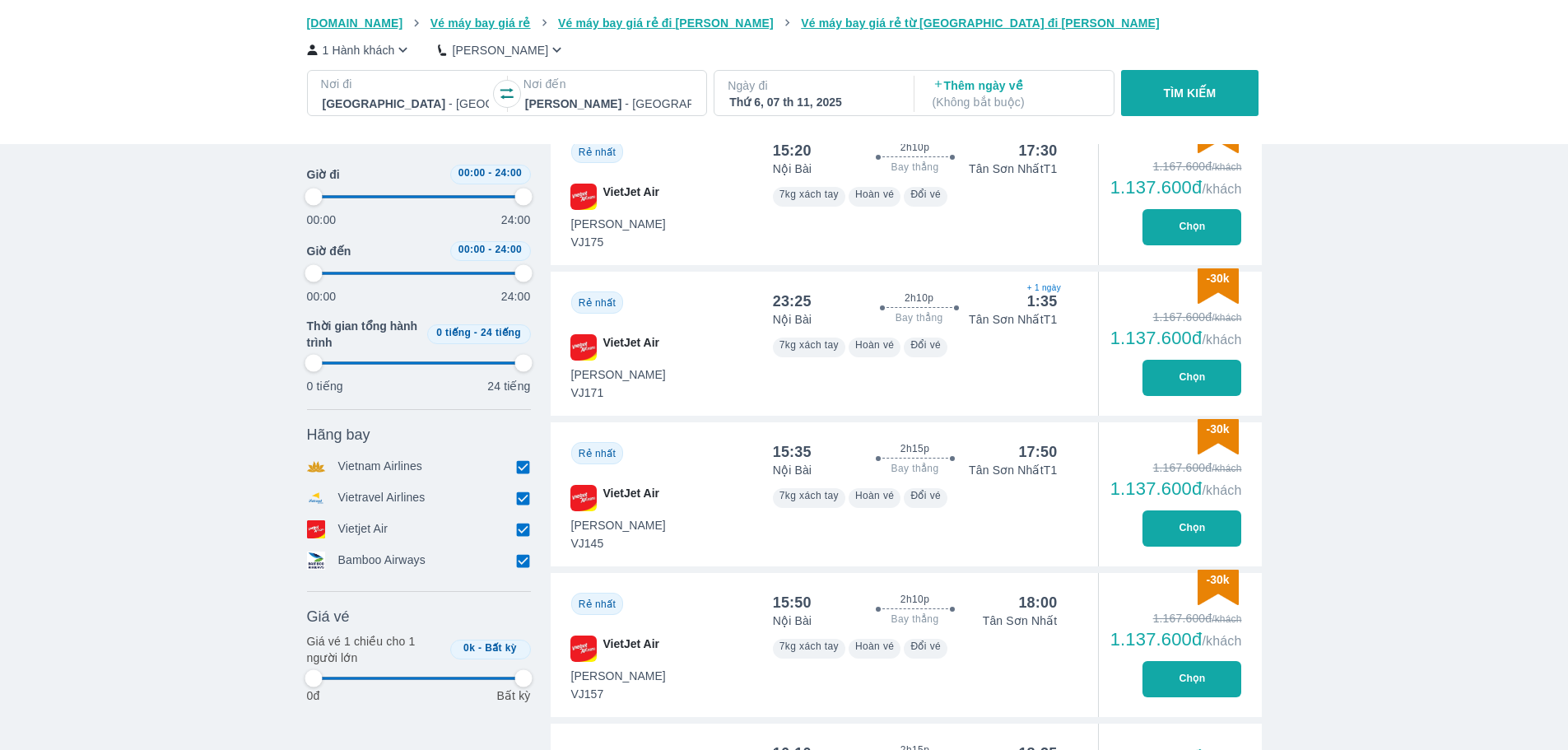
type input "97.9166666666667"
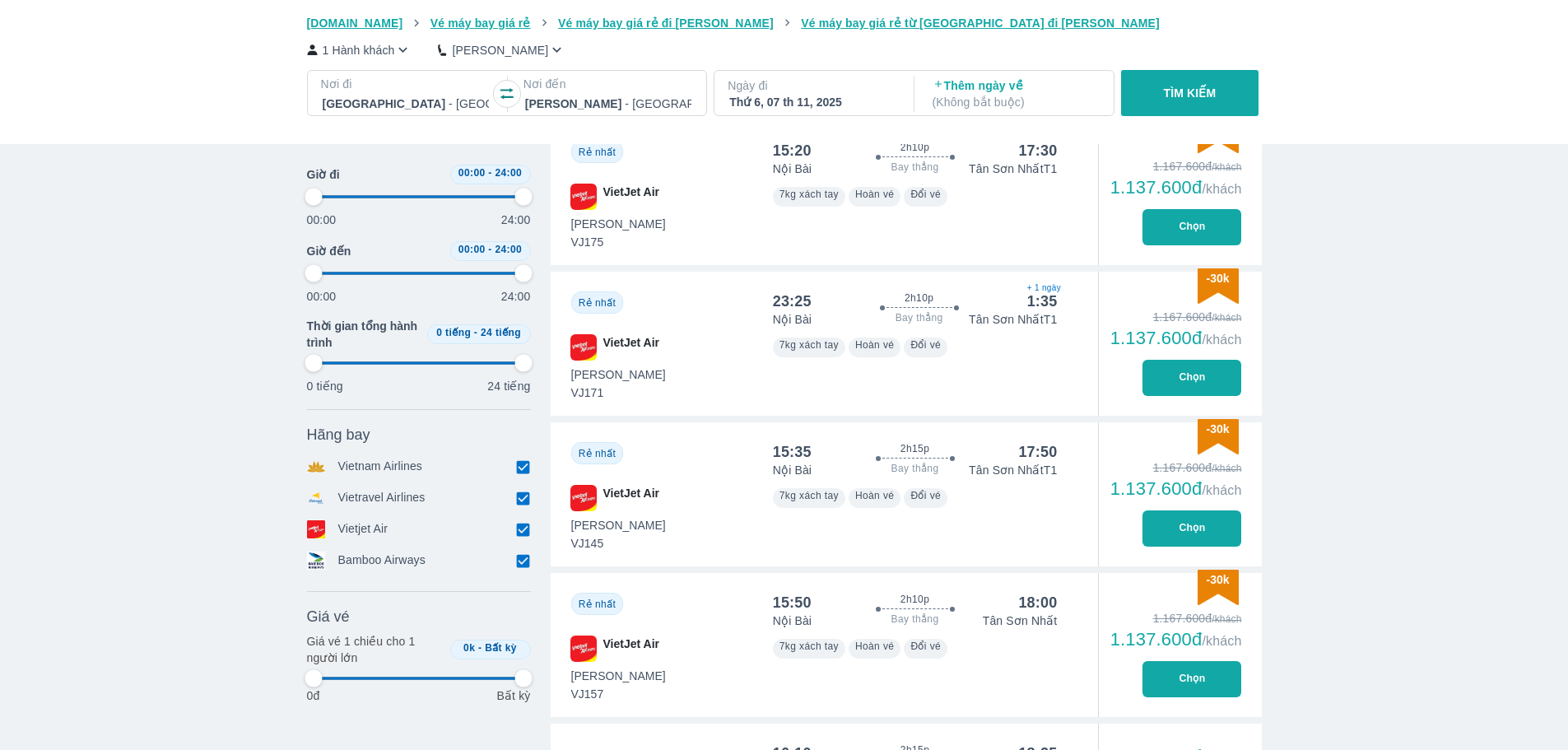
type input "97.9166666666667"
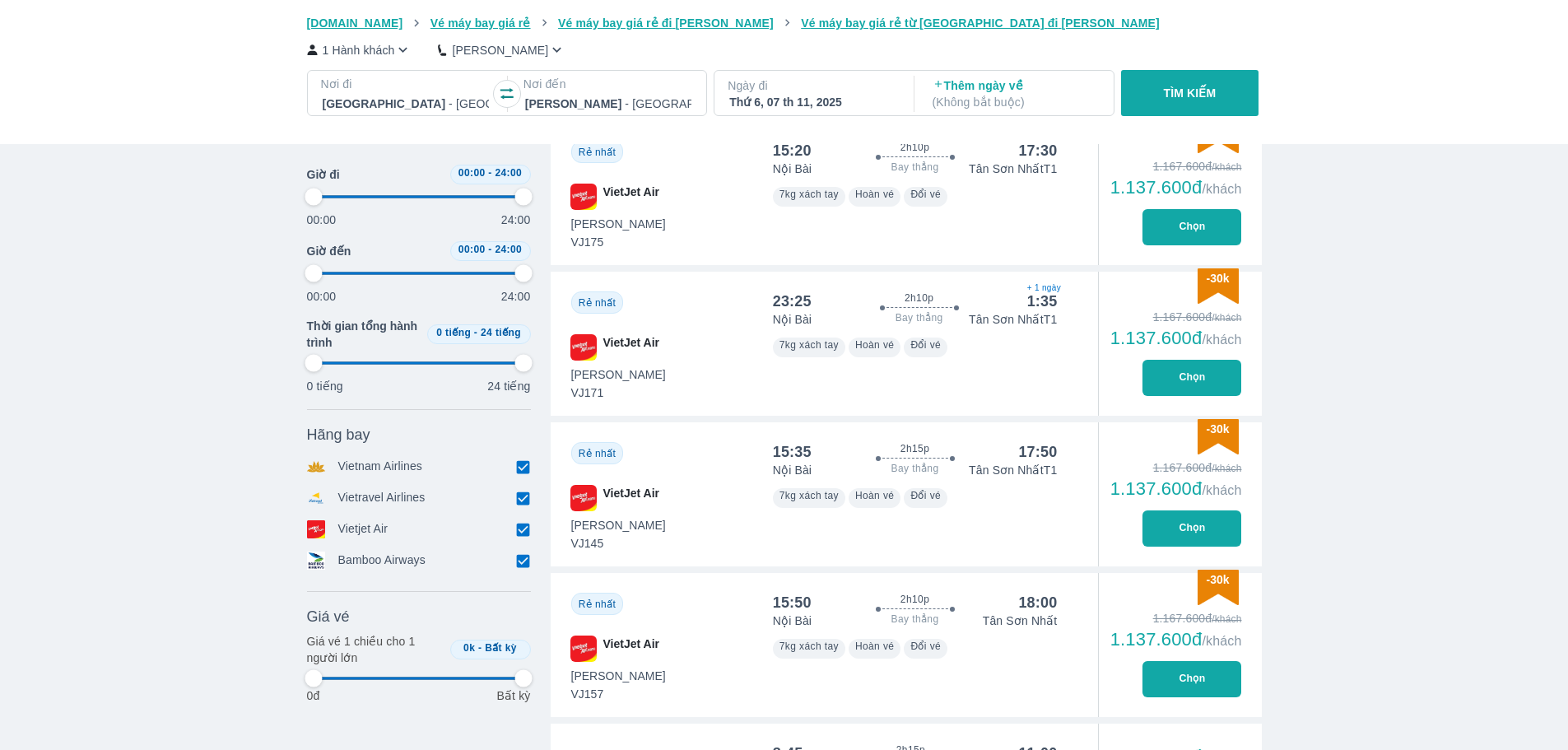
type input "97.9166666666667"
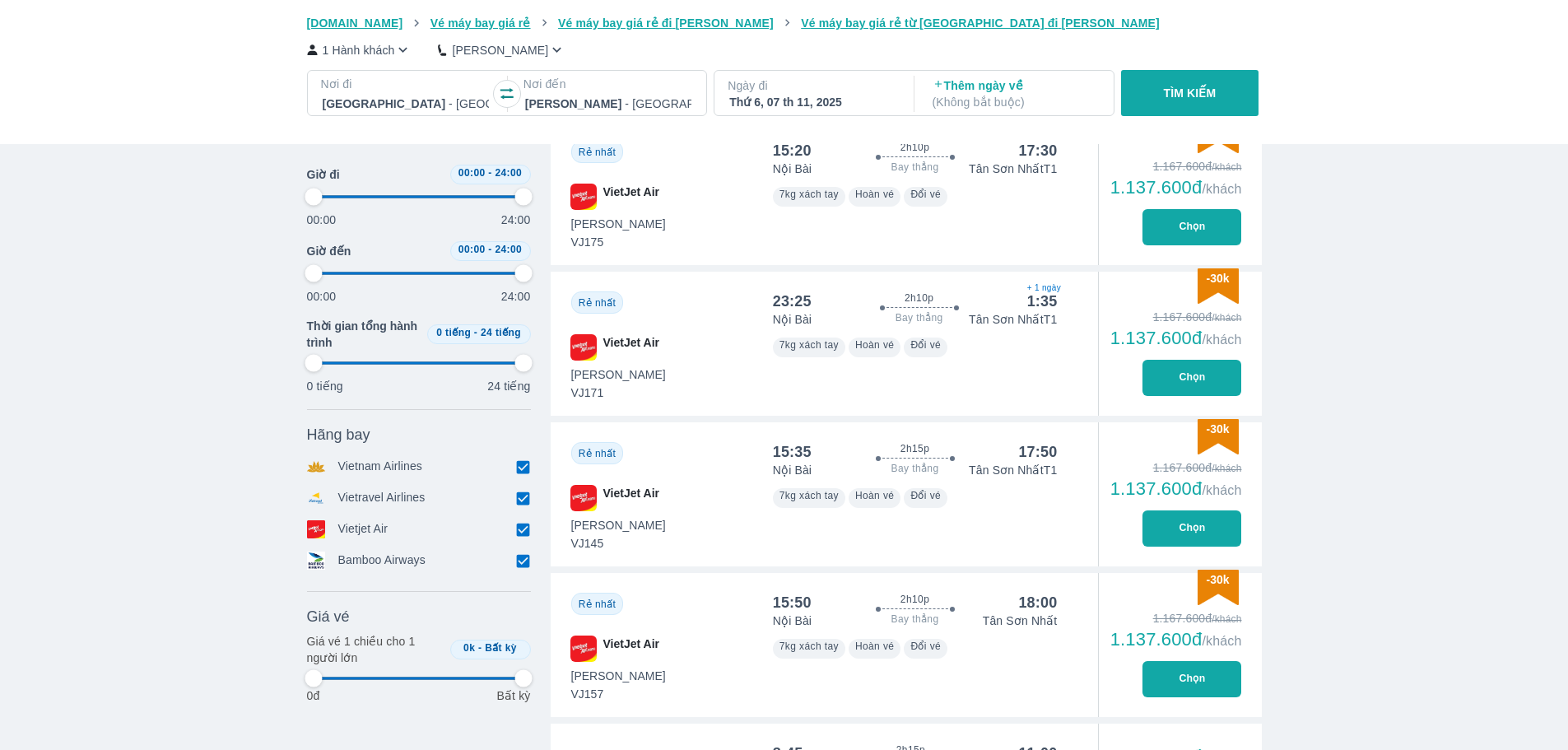
type input "97.9166666666667"
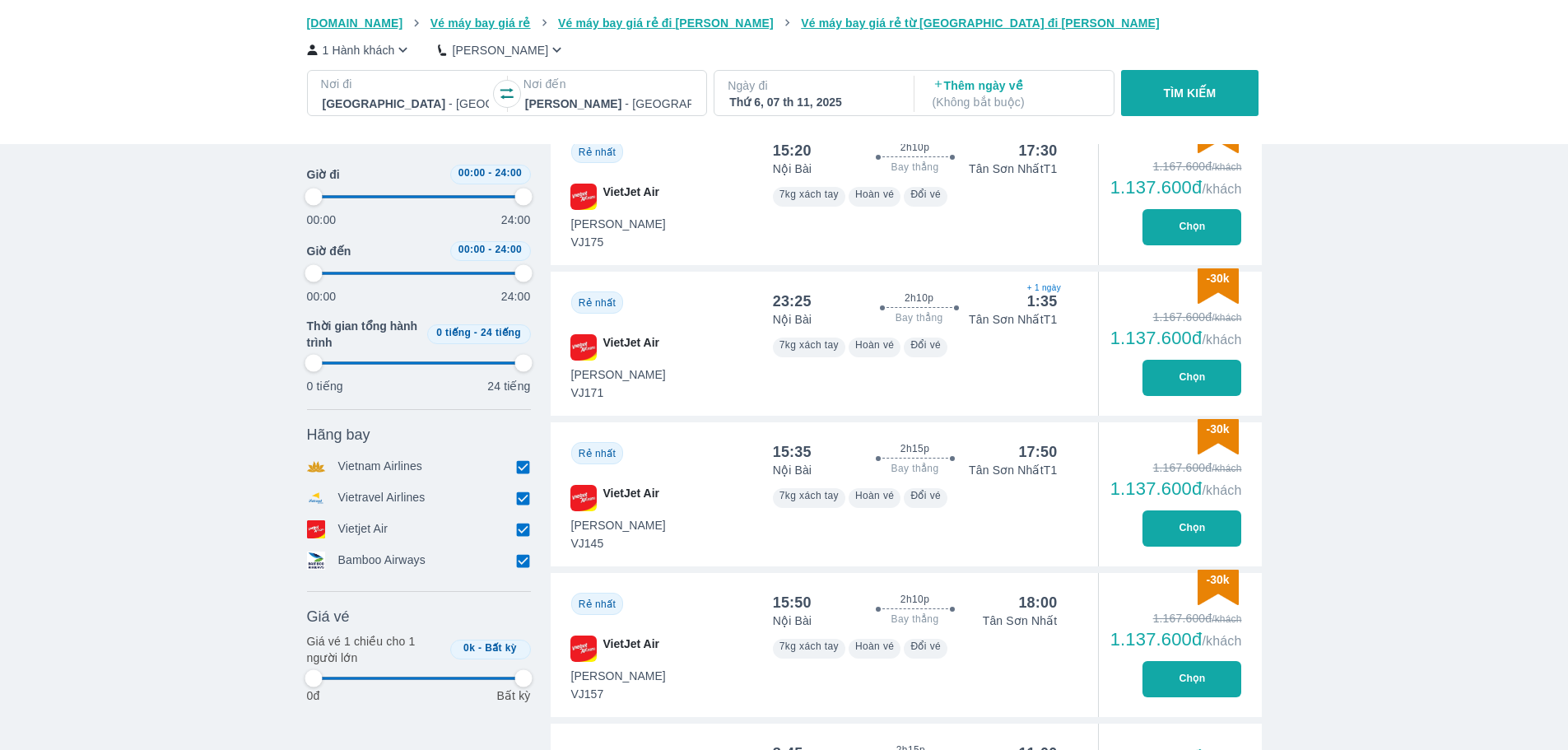
type input "97.9166666666667"
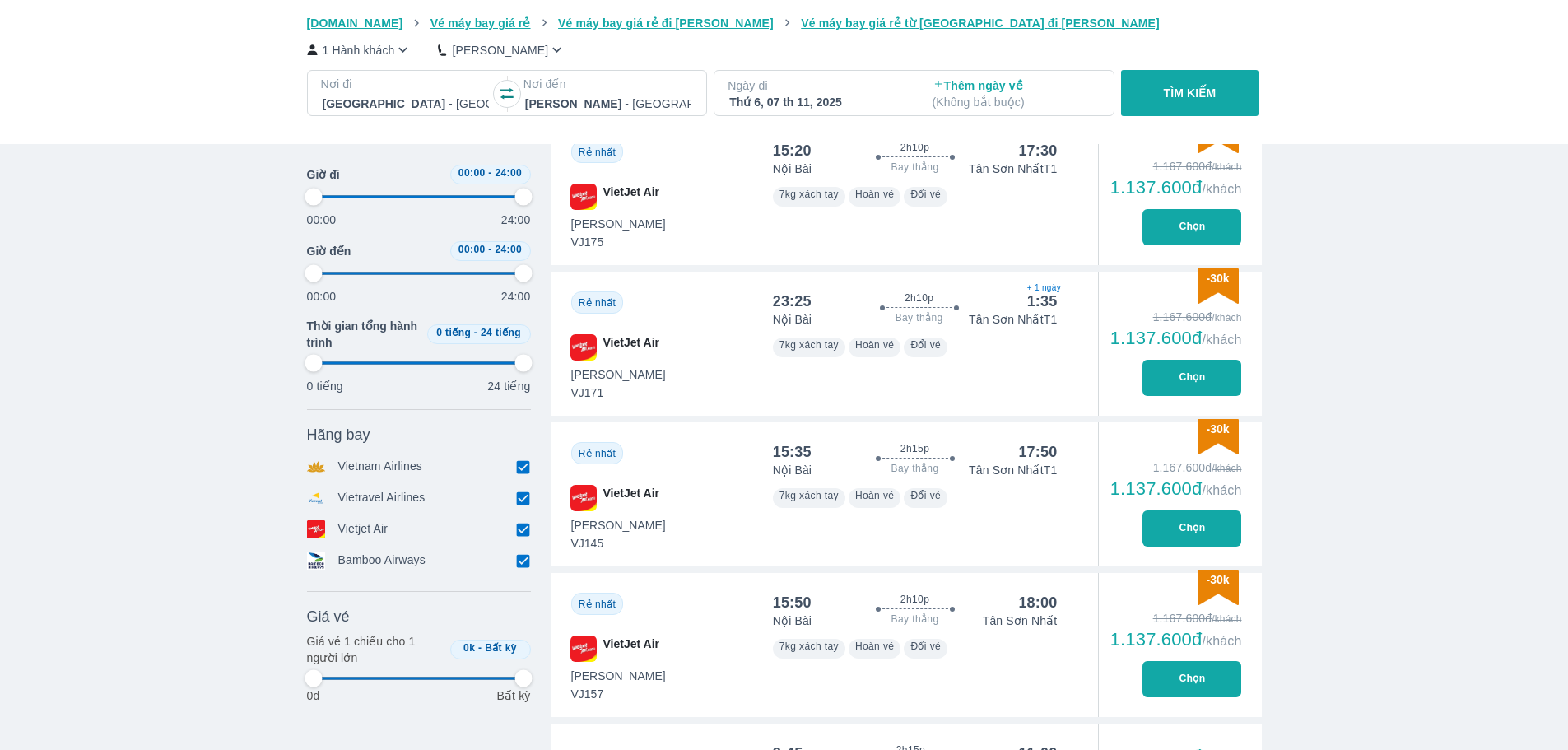
type input "97.9166666666667"
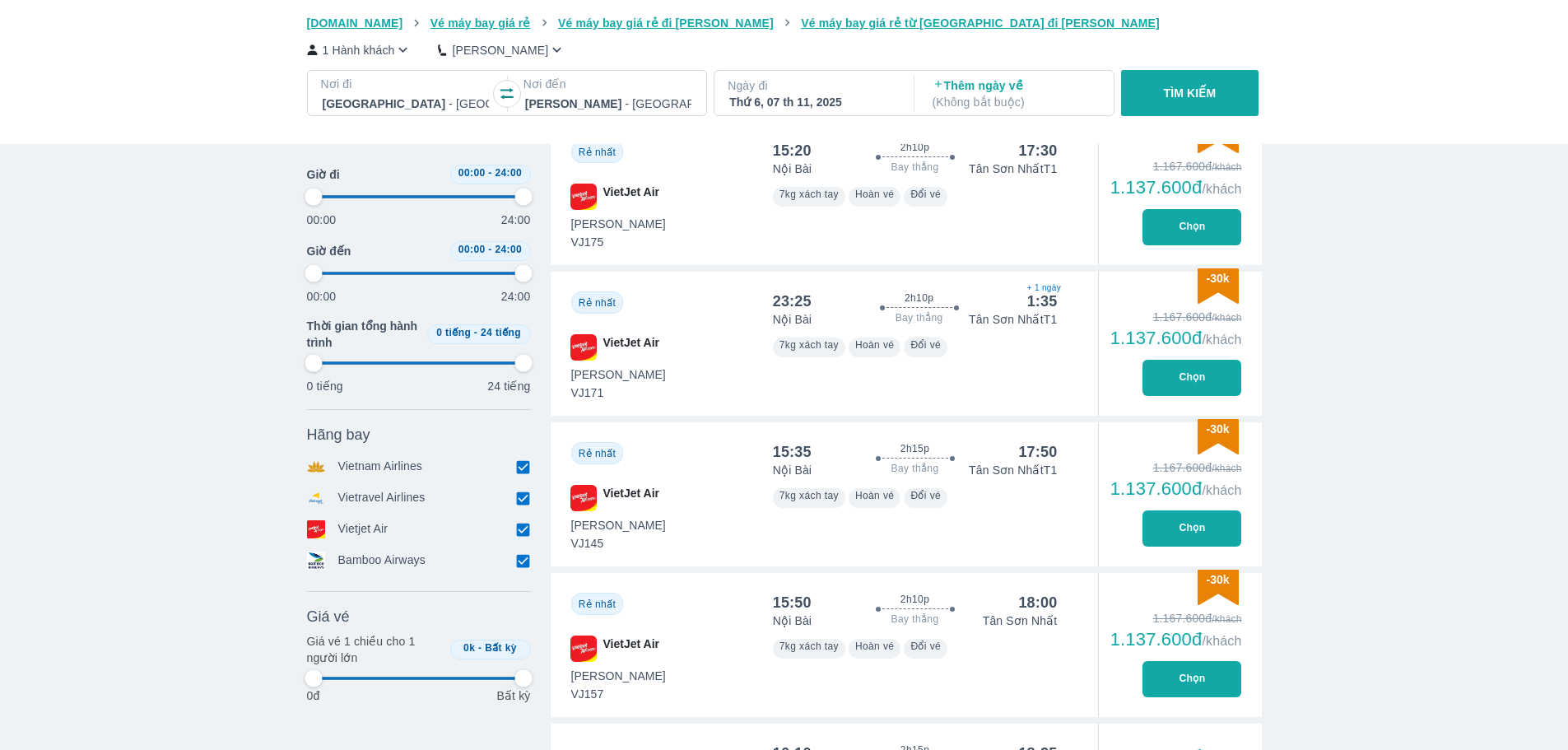
type input "97.9166666666667"
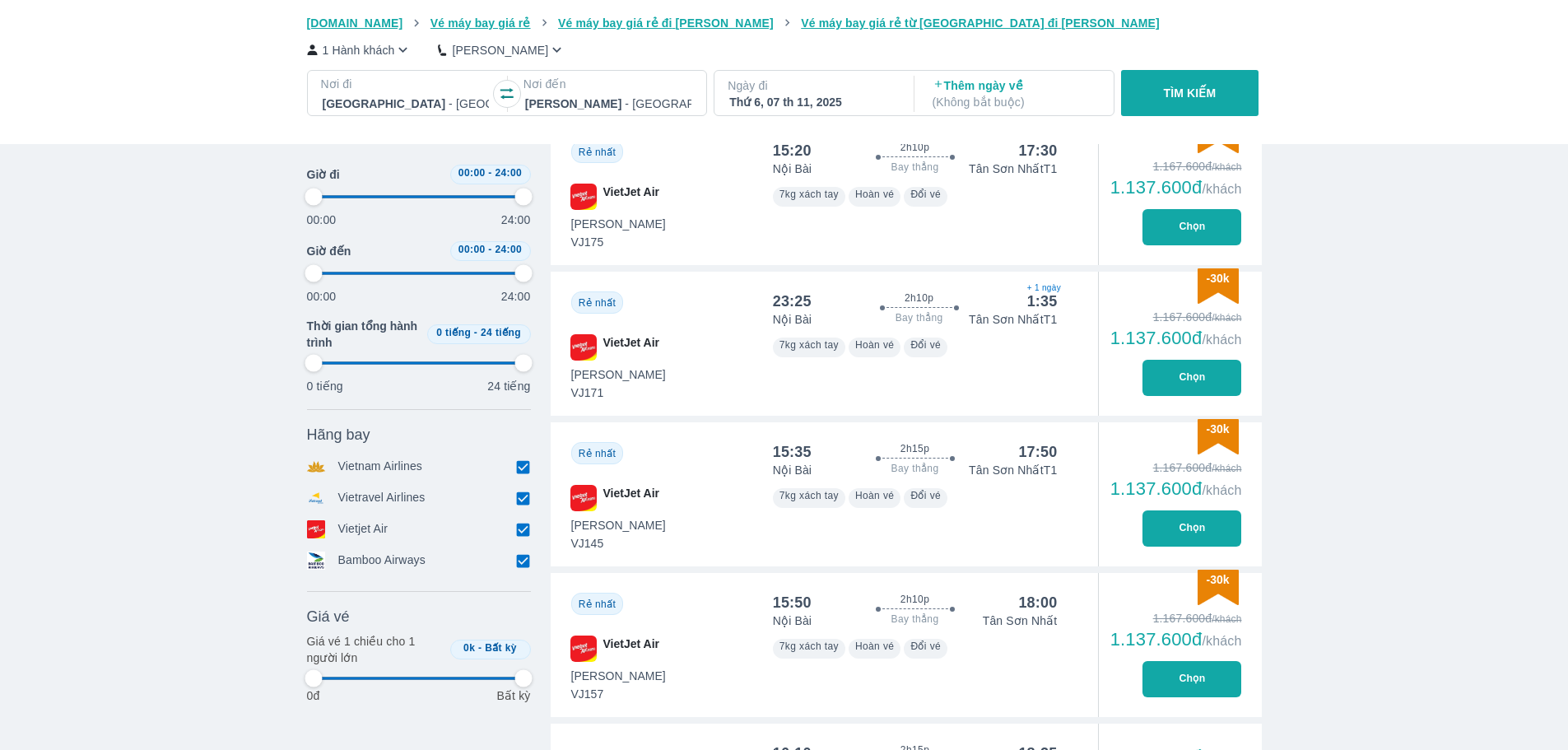
type input "97.9166666666667"
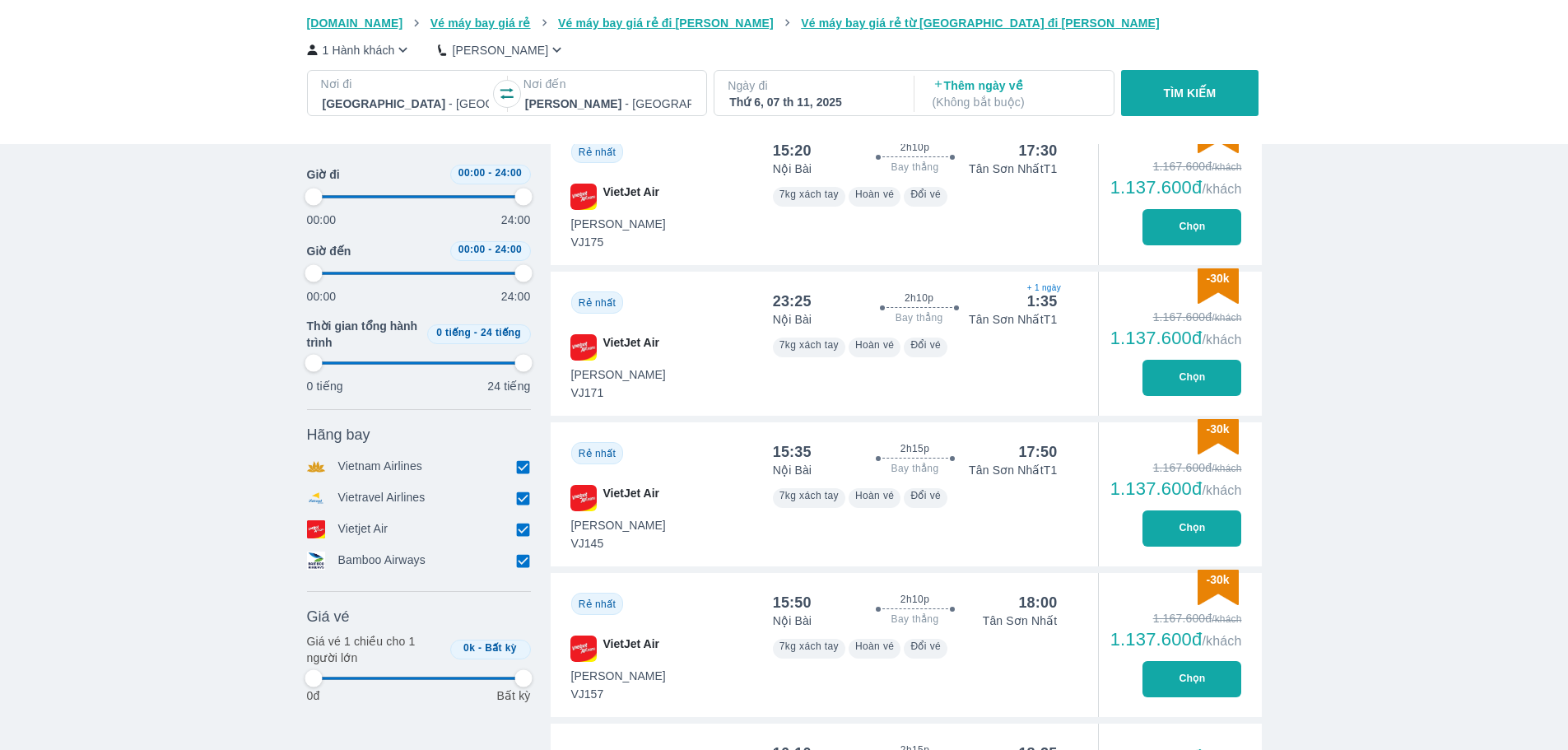
type input "97.9166666666667"
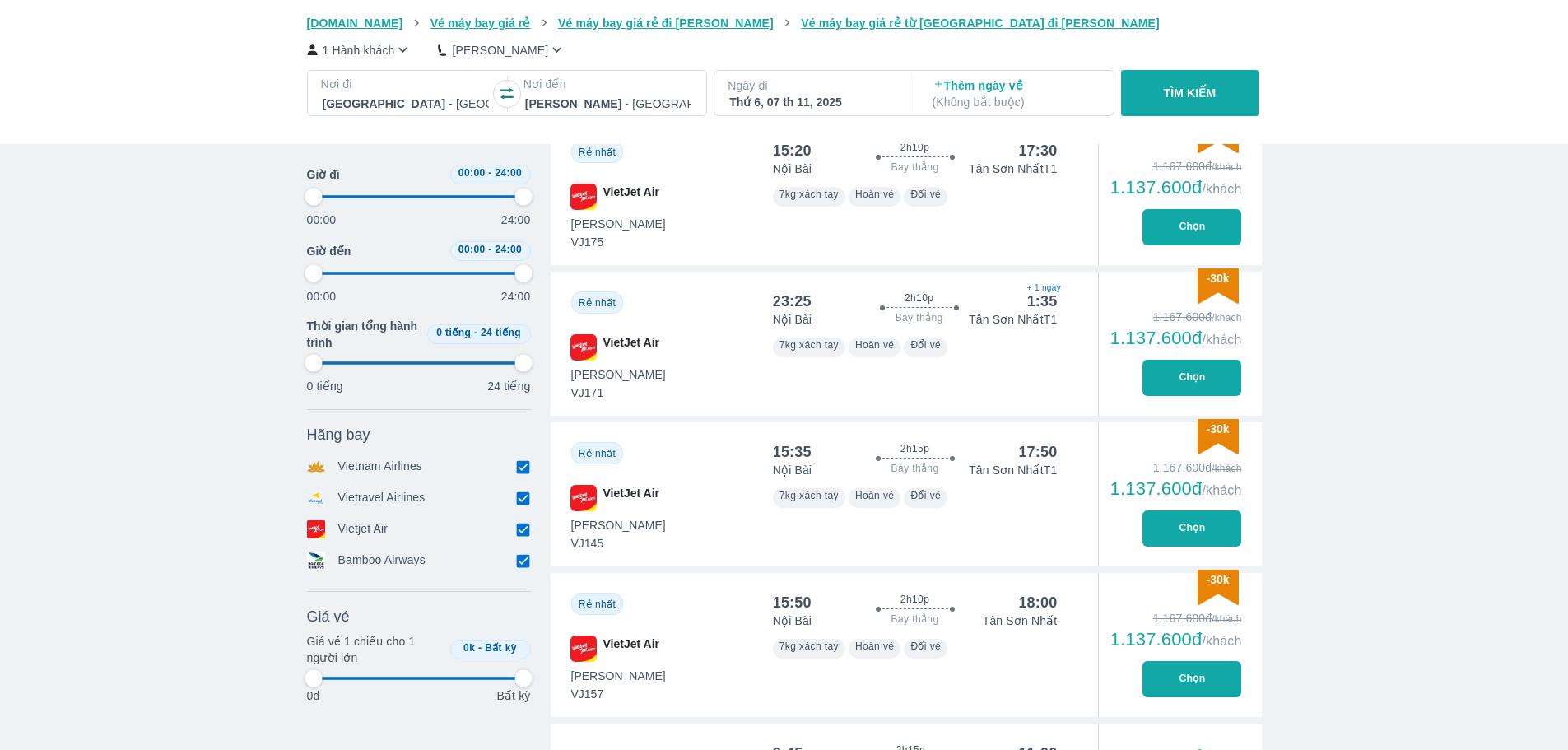
type input "97.9166666666667"
click at [780, 98] on div "Thứ 6, 07 th 11, 2025" at bounding box center [813, 102] width 167 height 17
type input "97.9166666666667"
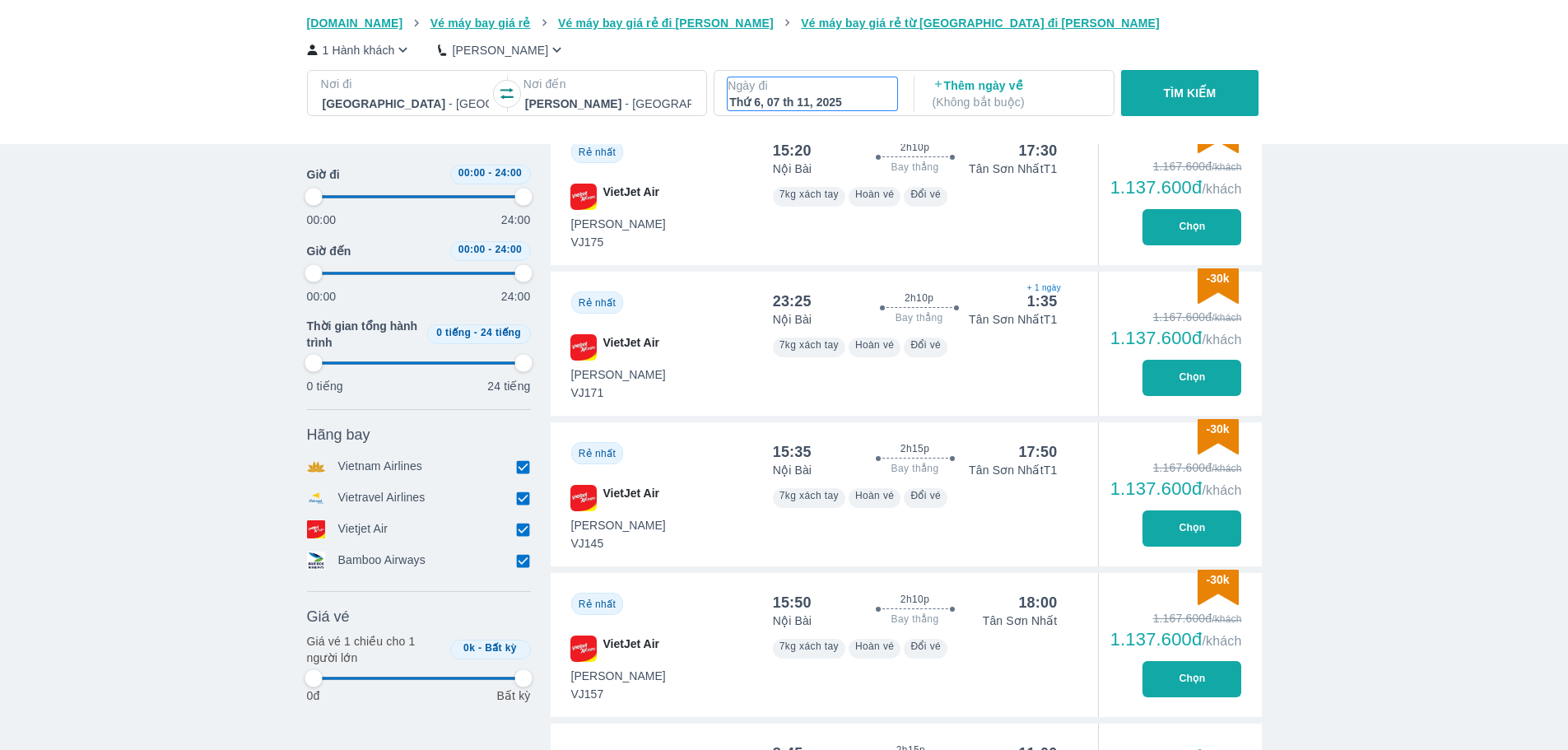
type input "97.9166666666667"
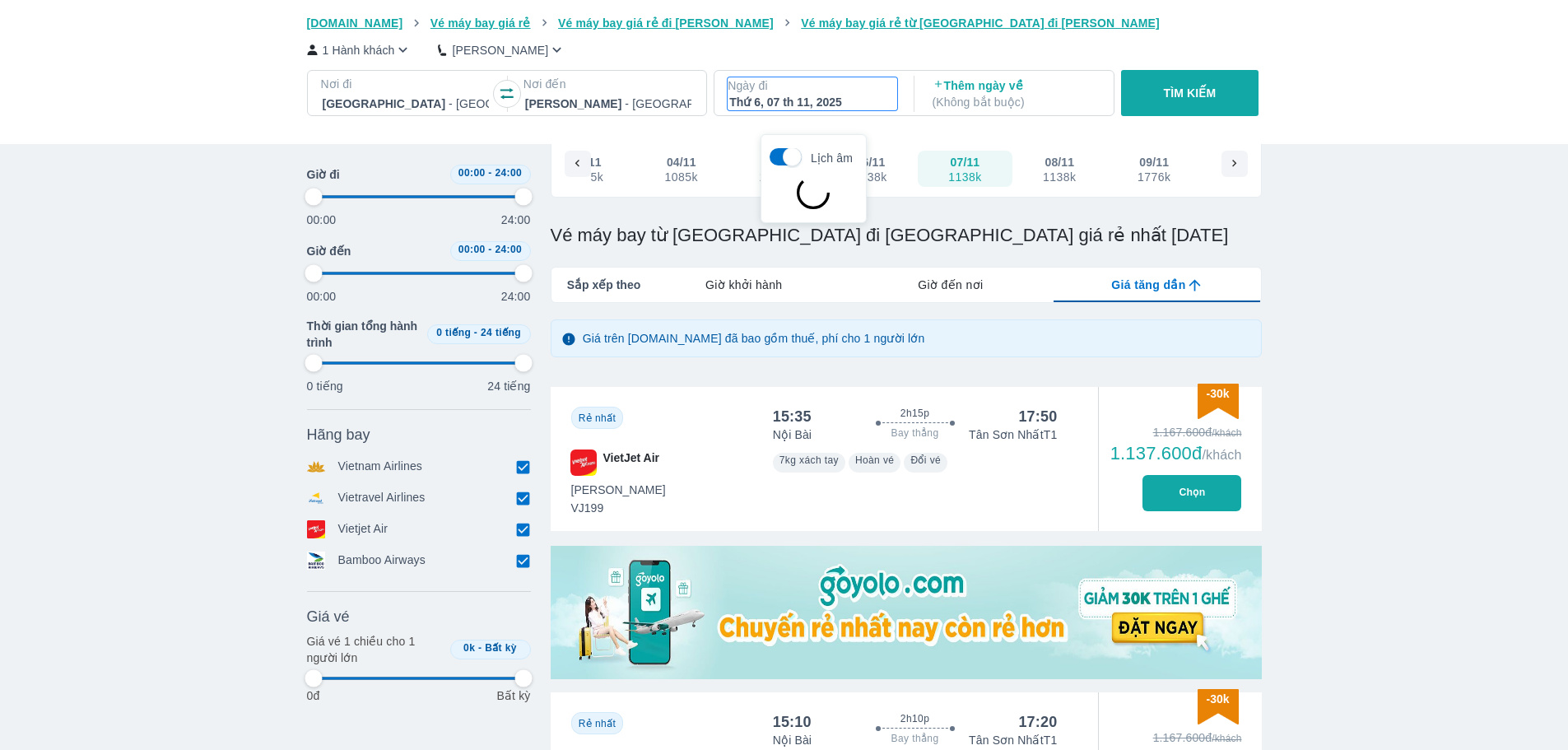
scroll to position [95, 0]
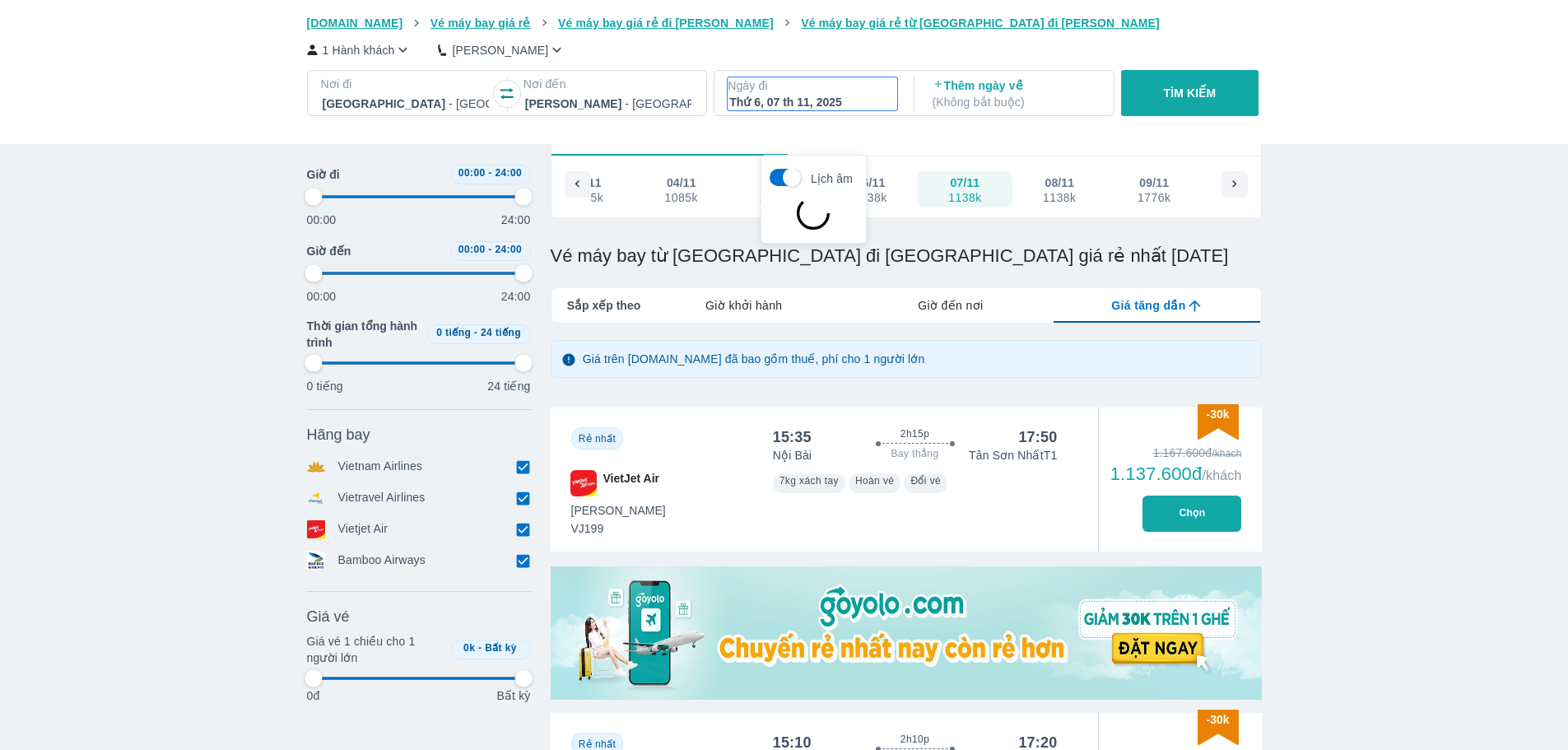
type input "97.9166666666667"
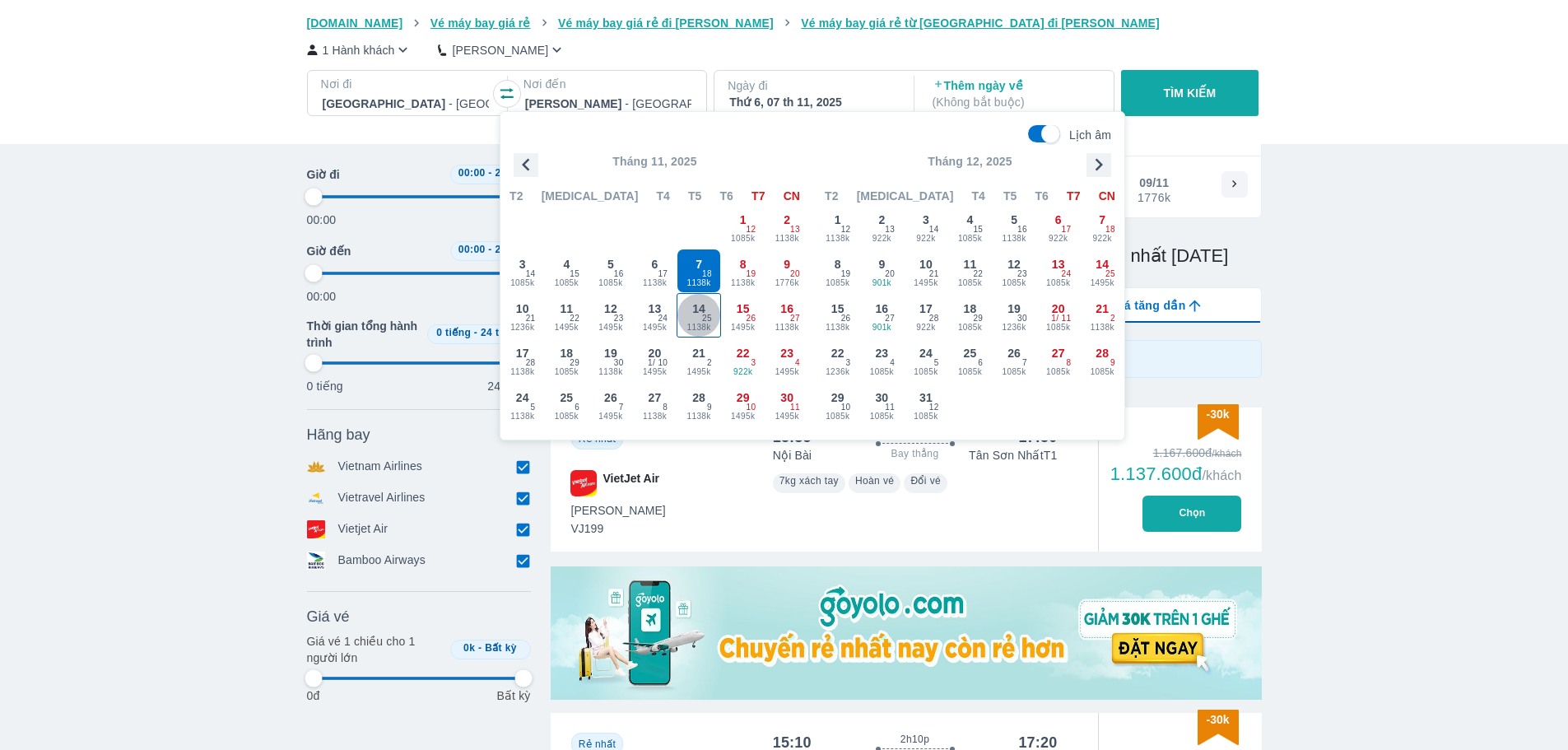
click at [697, 318] on div "14 1138k 25" at bounding box center [699, 314] width 43 height 43
type input "97.9166666666667"
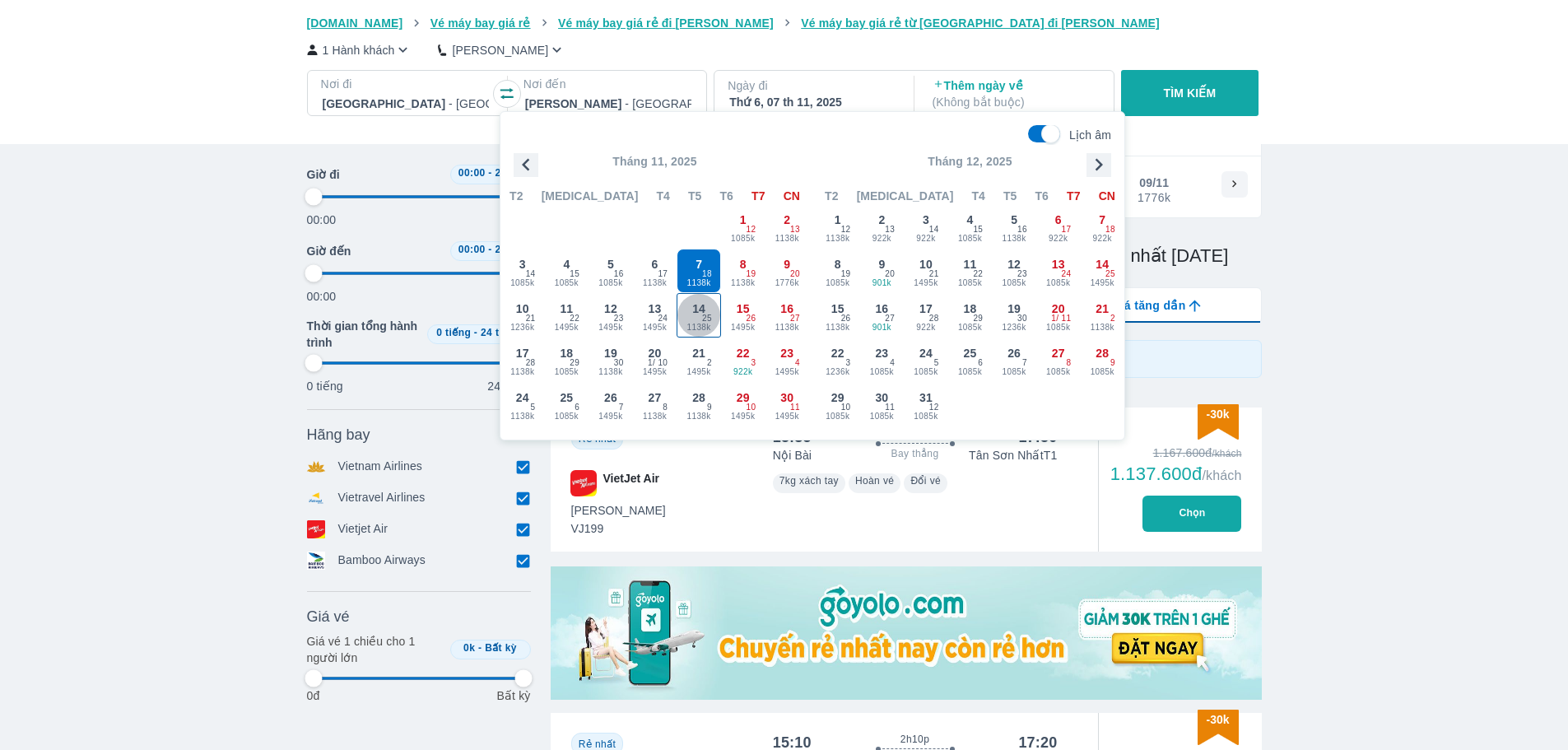
type input "97.9166666666667"
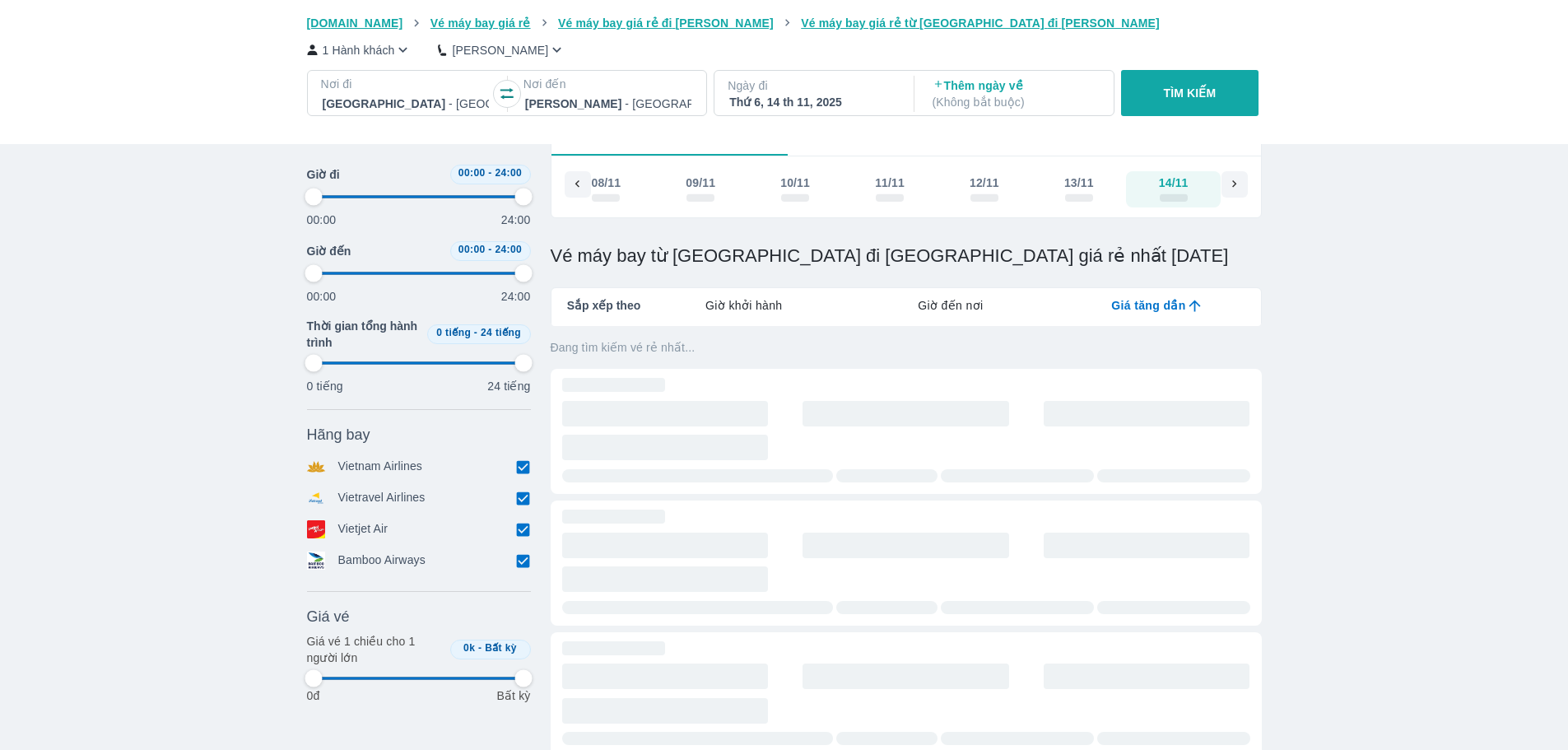
scroll to position [0, 3153]
type input "97.9166666666667"
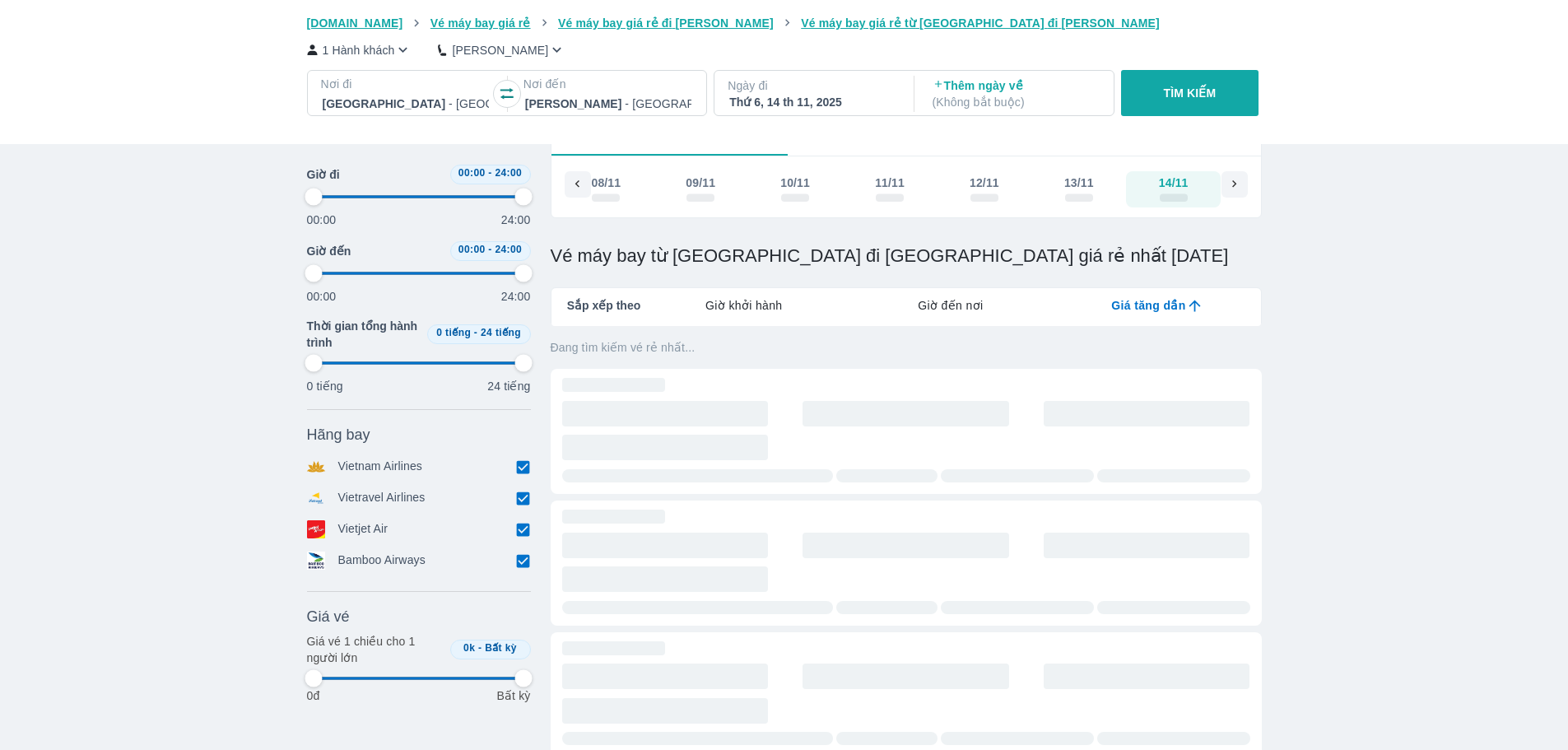
type input "97.9166666666667"
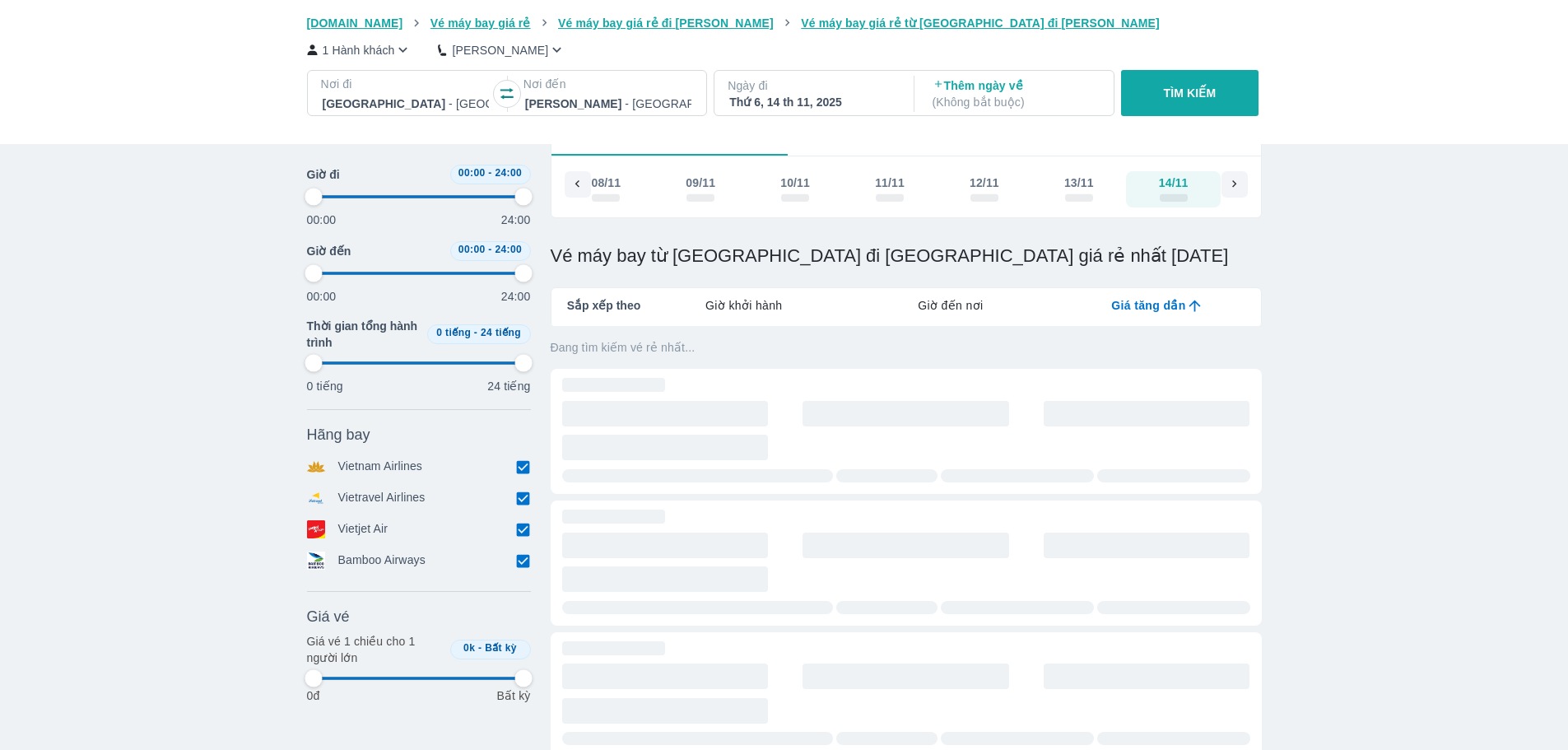
type input "97.9166666666667"
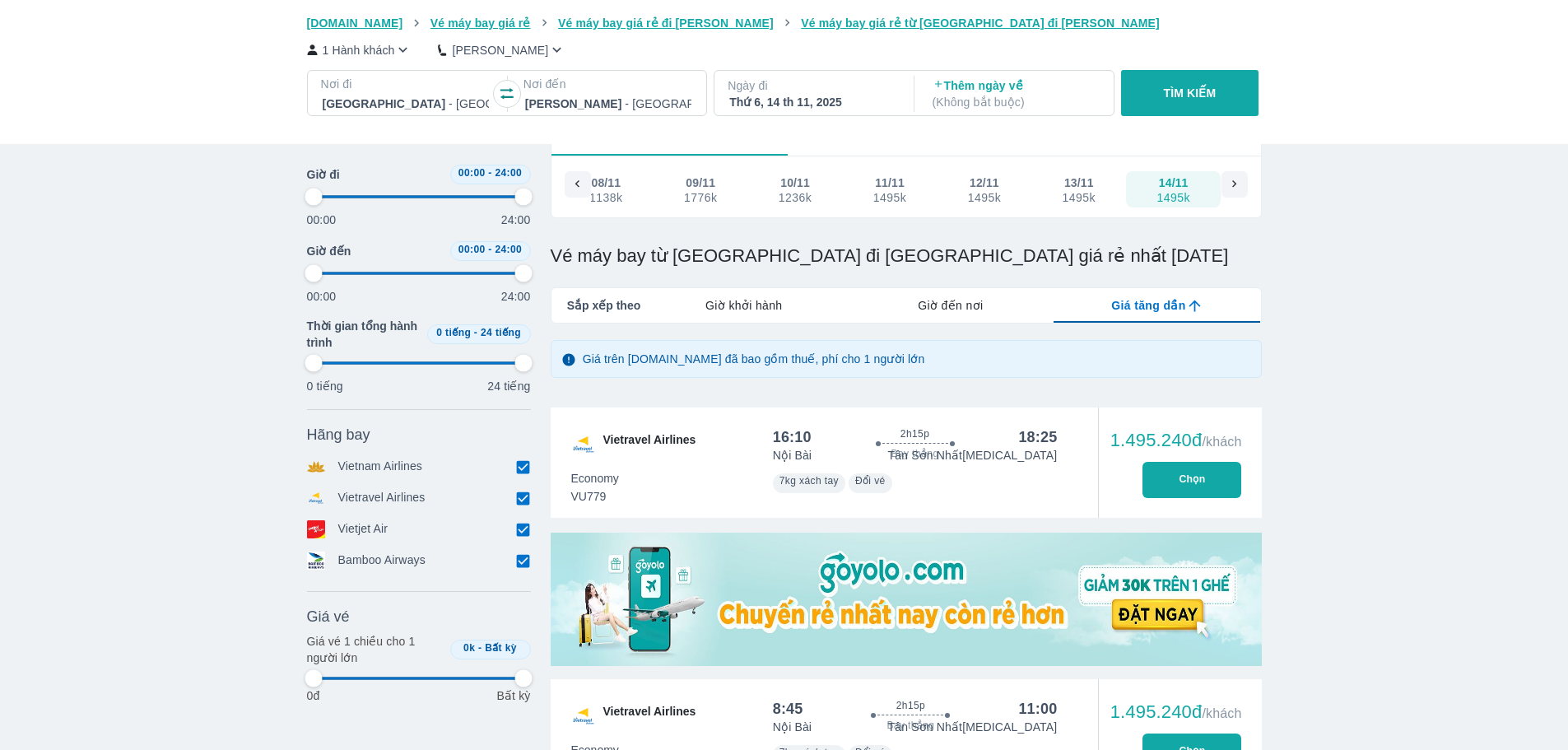
type input "97.9166666666667"
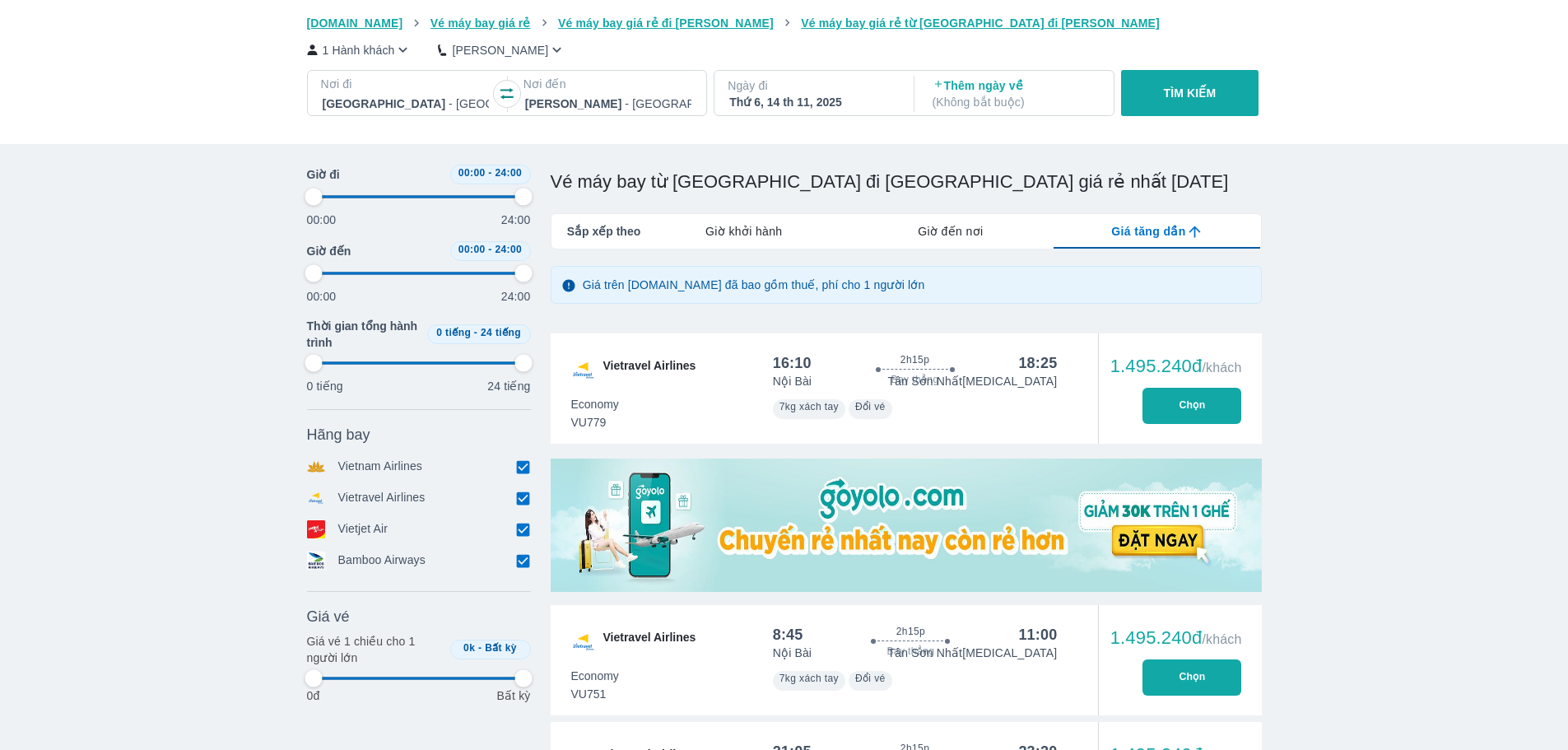
scroll to position [260, 0]
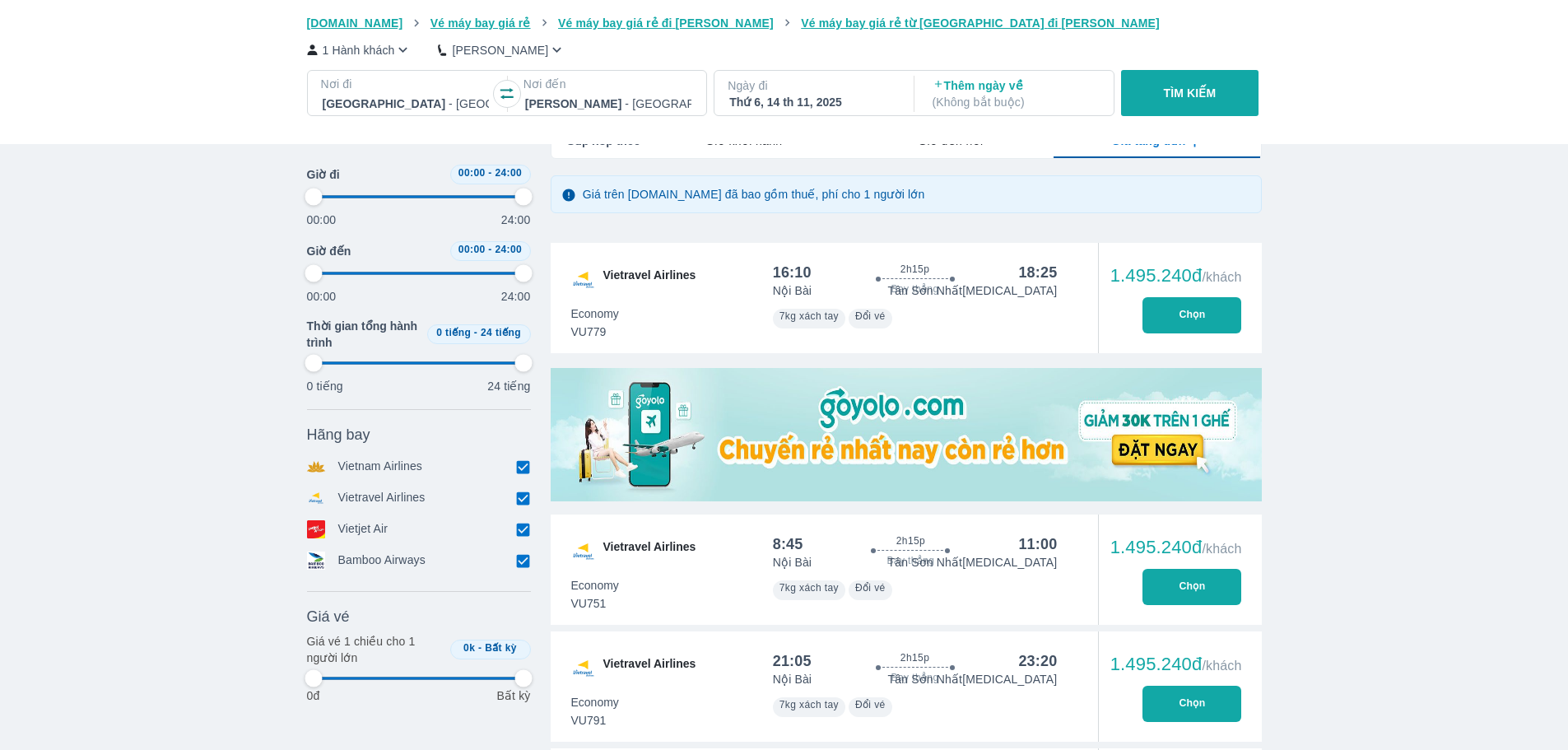
type input "97.9166666666667"
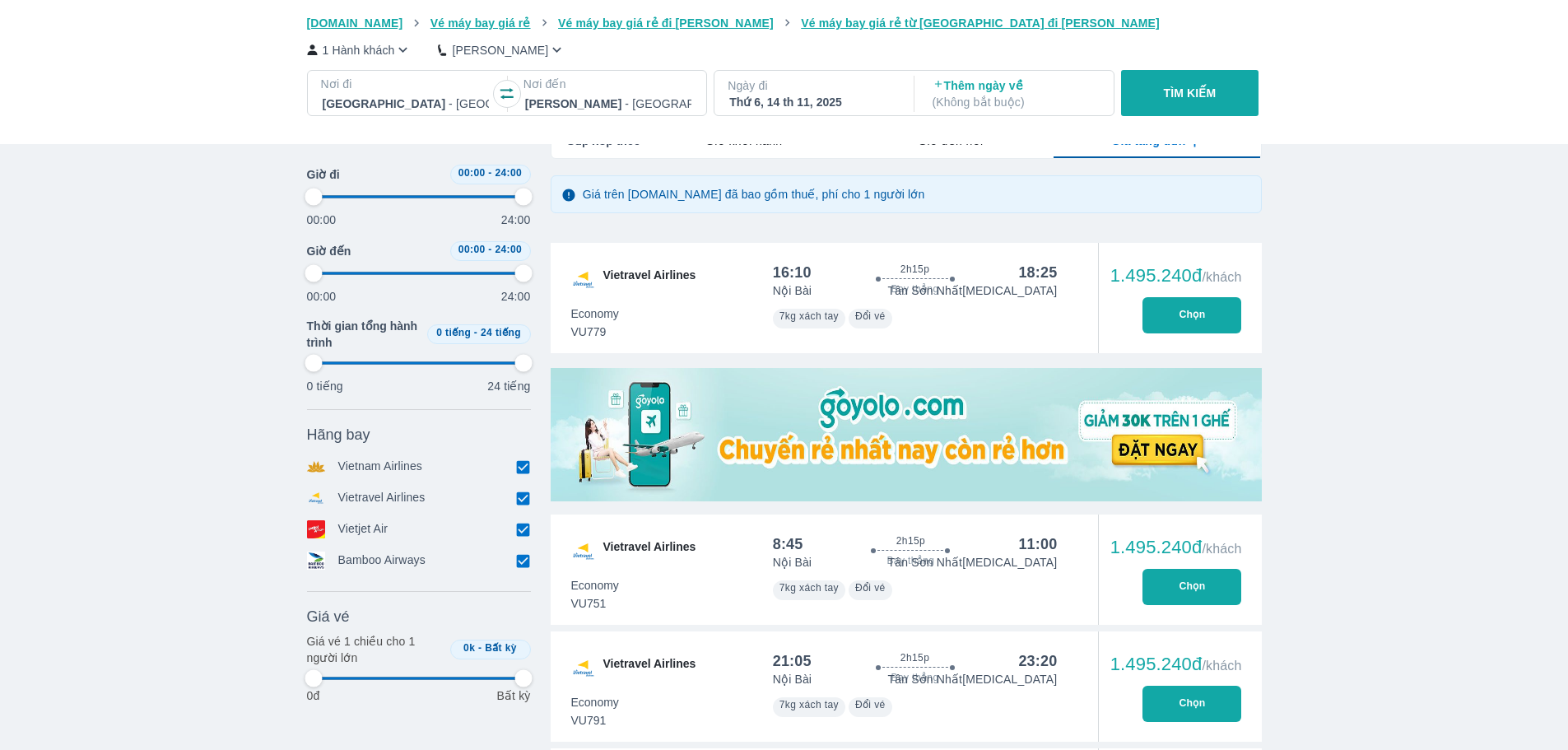
type input "97.9166666666667"
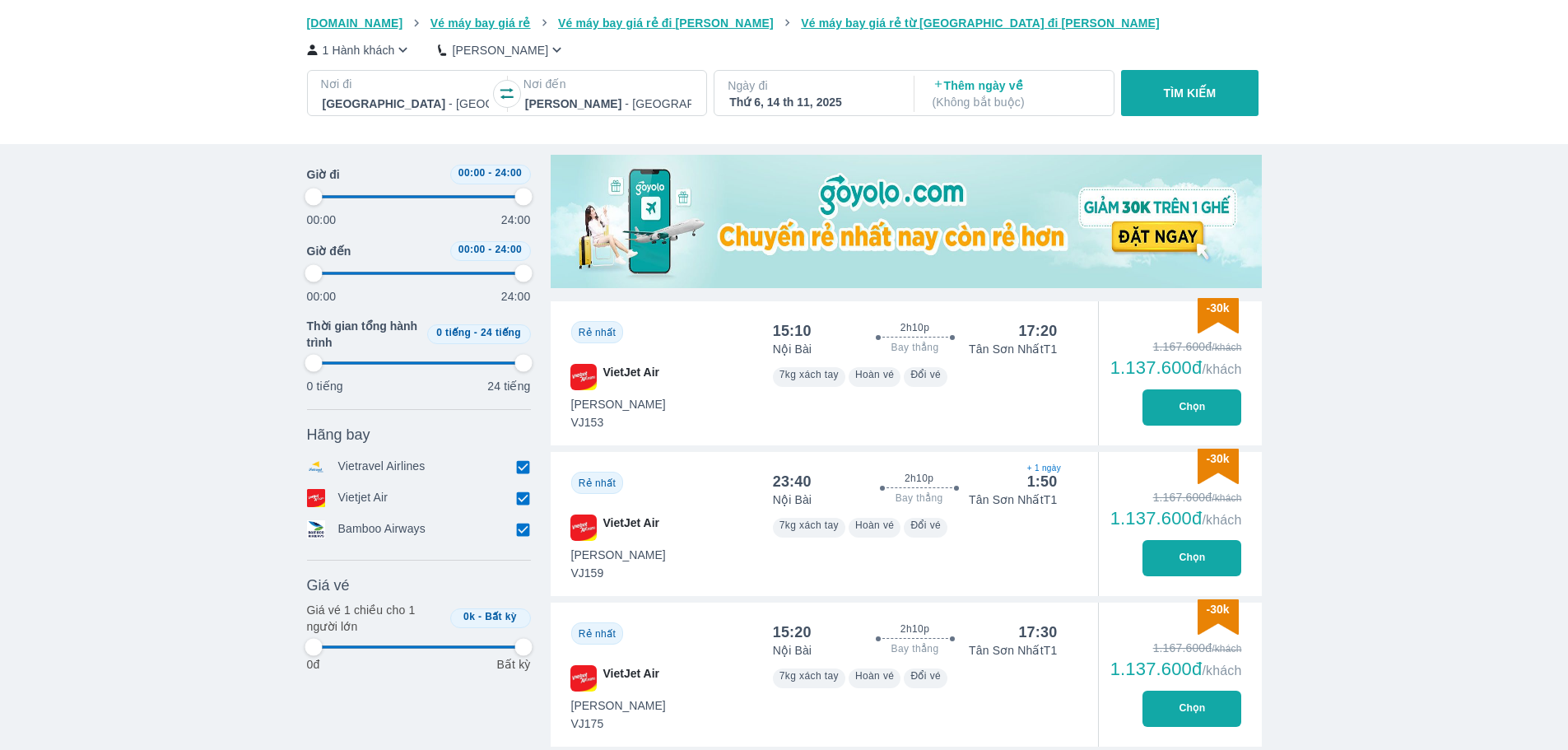
type input "97.9166666666667"
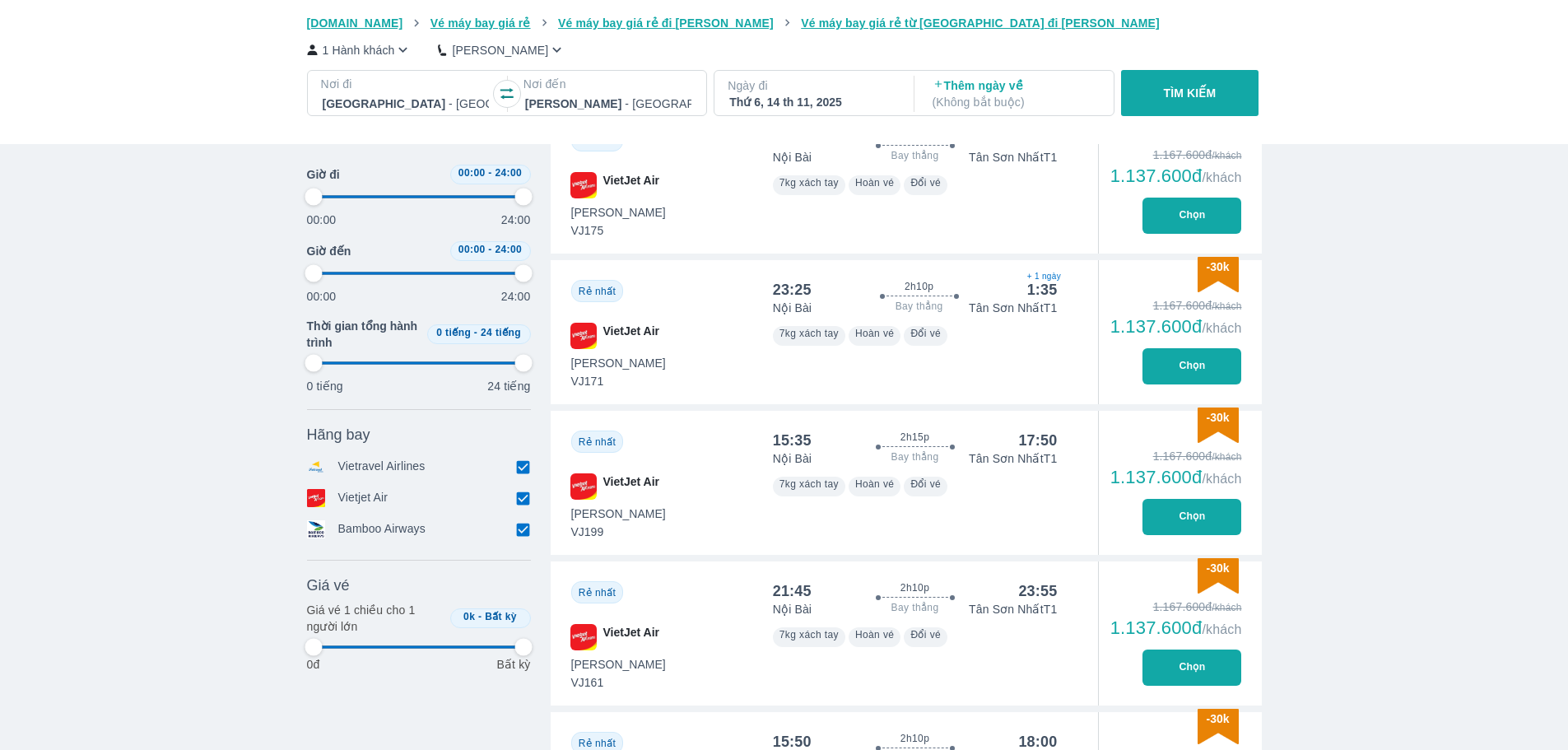
scroll to position [1000, 0]
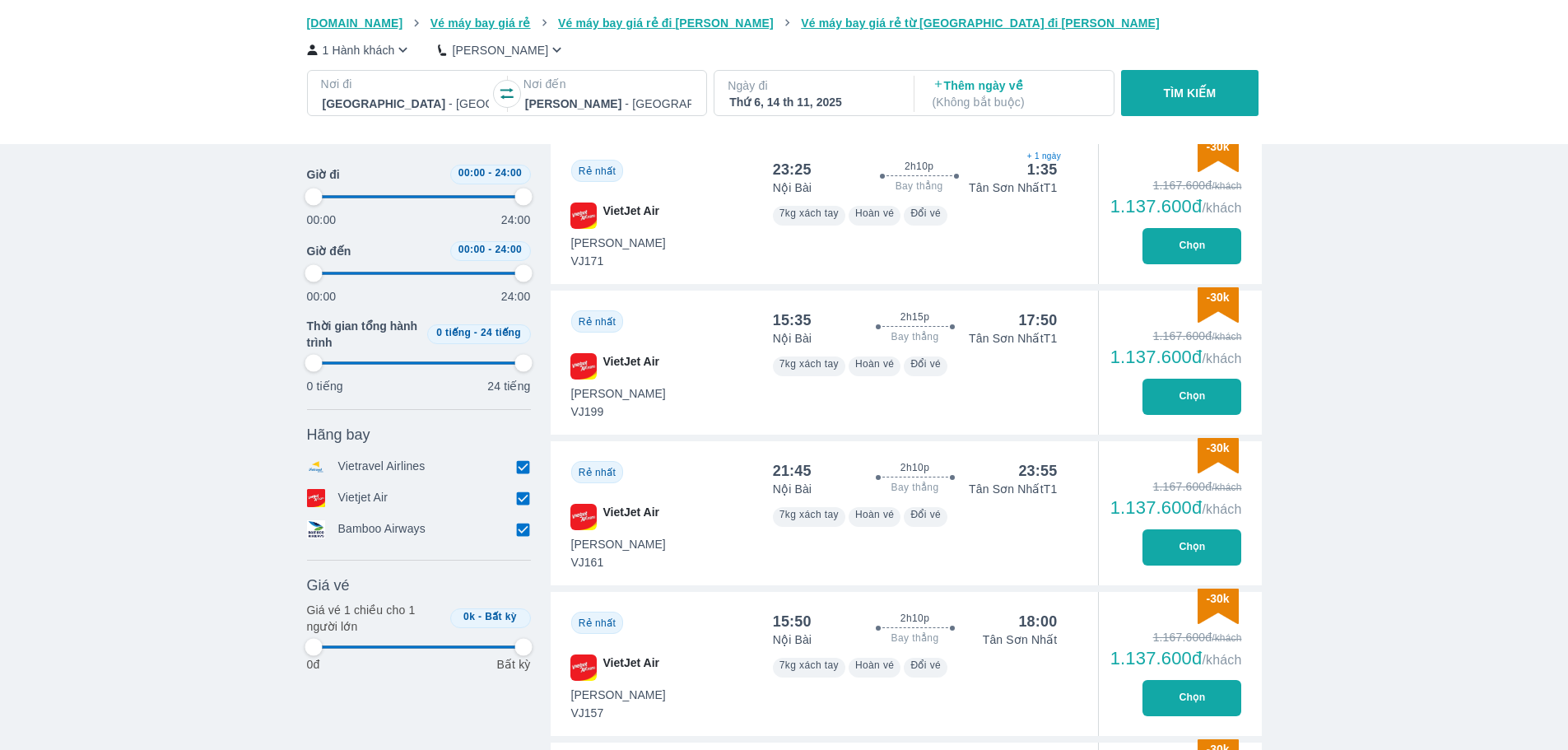
type input "97.9166666666667"
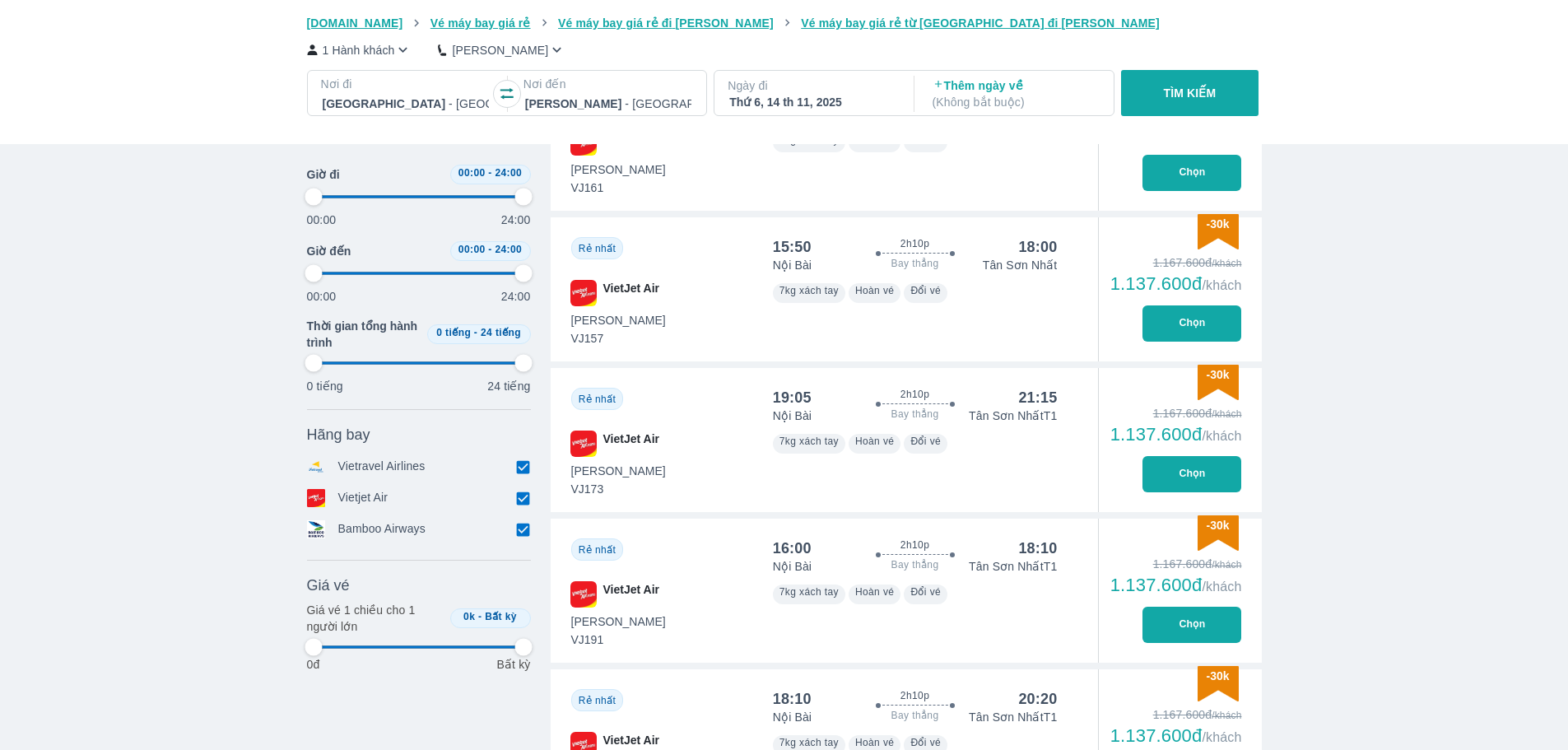
type input "97.9166666666667"
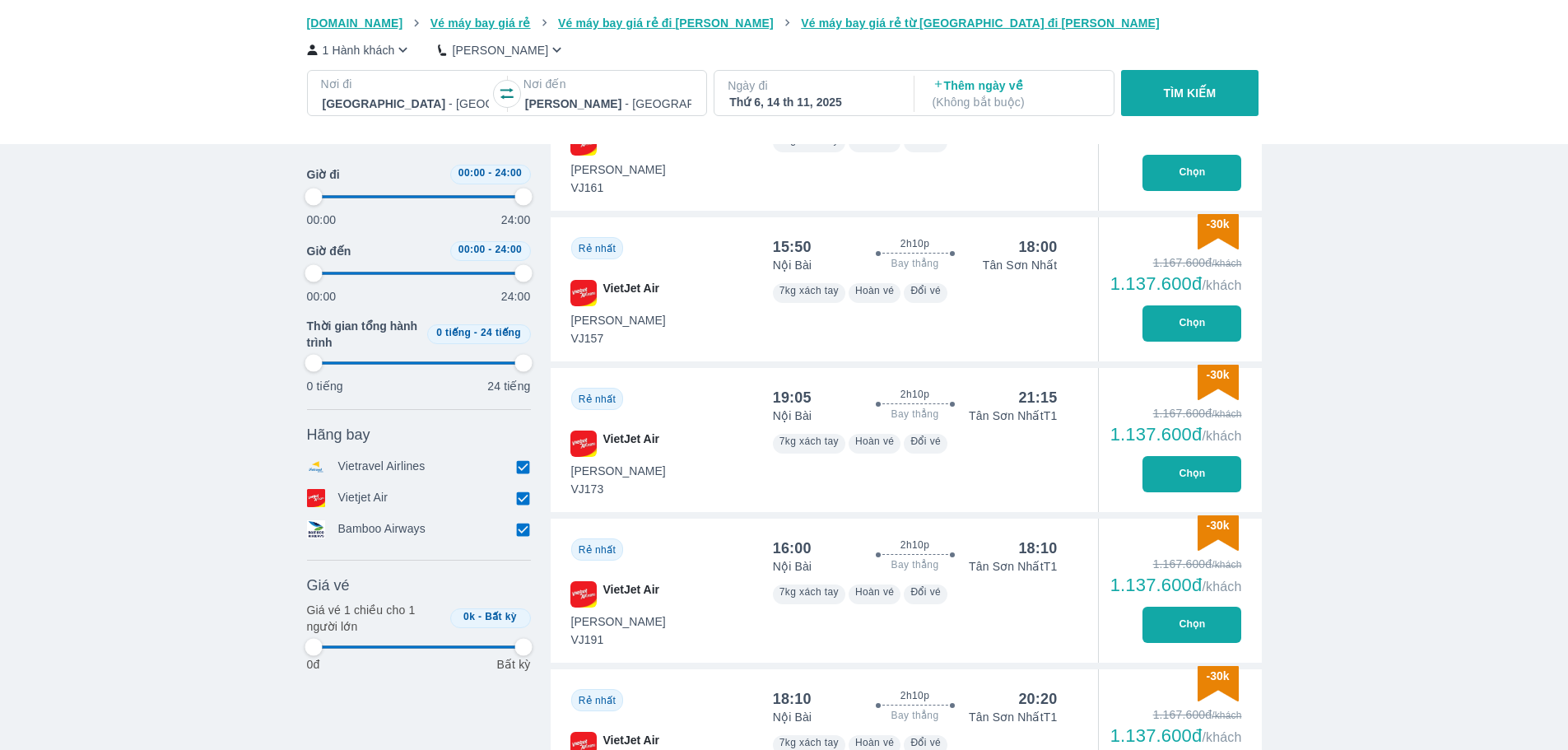
type input "97.9166666666667"
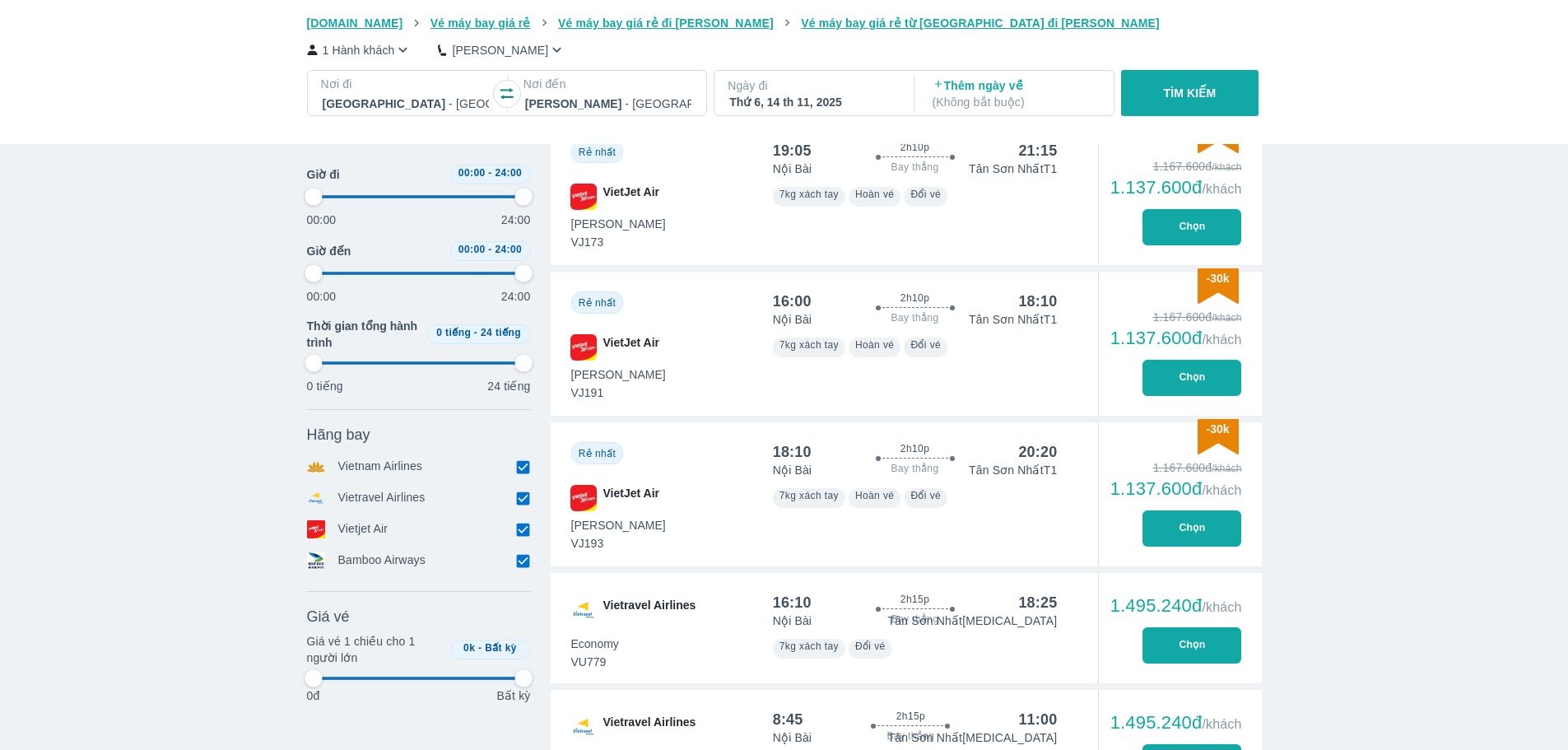
scroll to position [1987, 0]
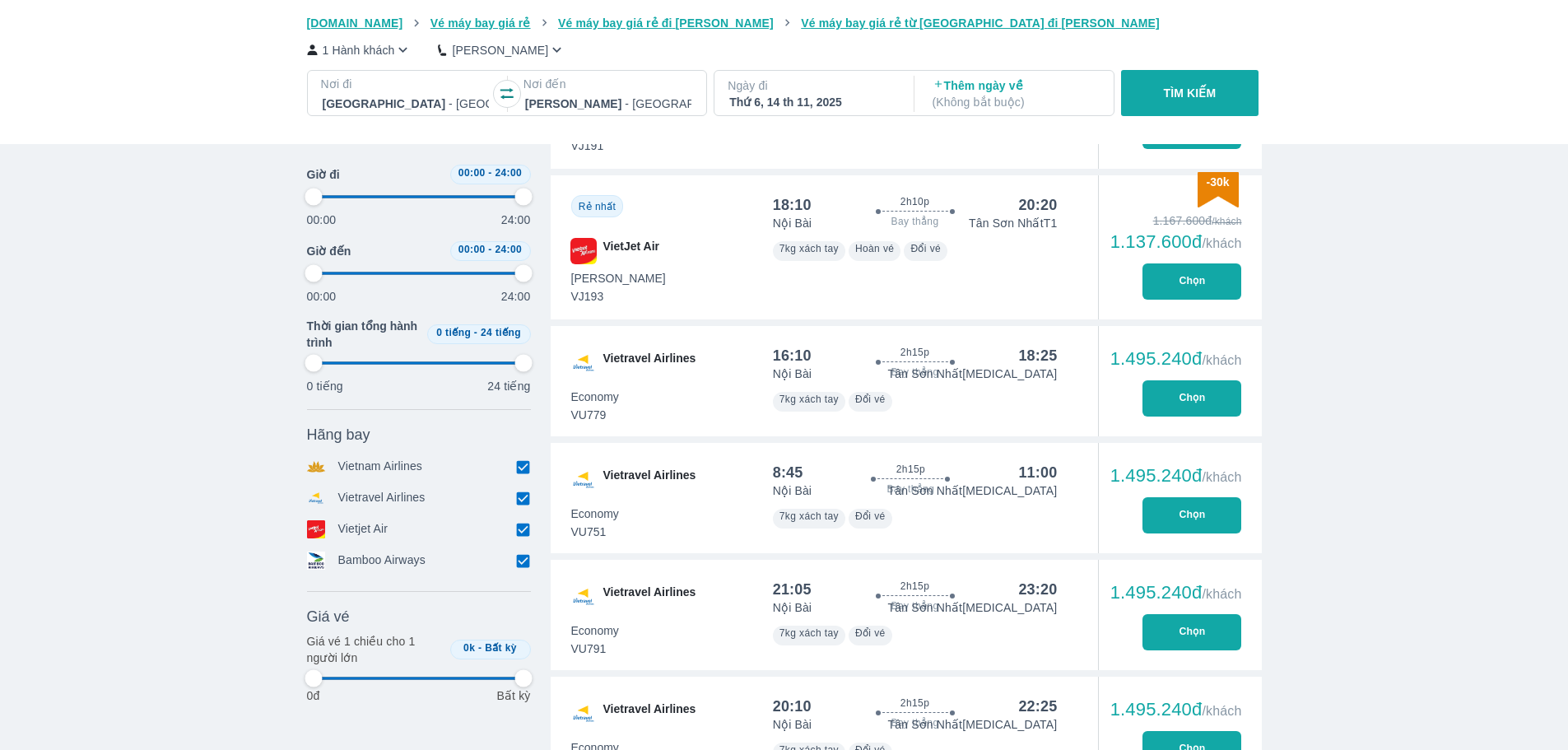
type input "97.9166666666667"
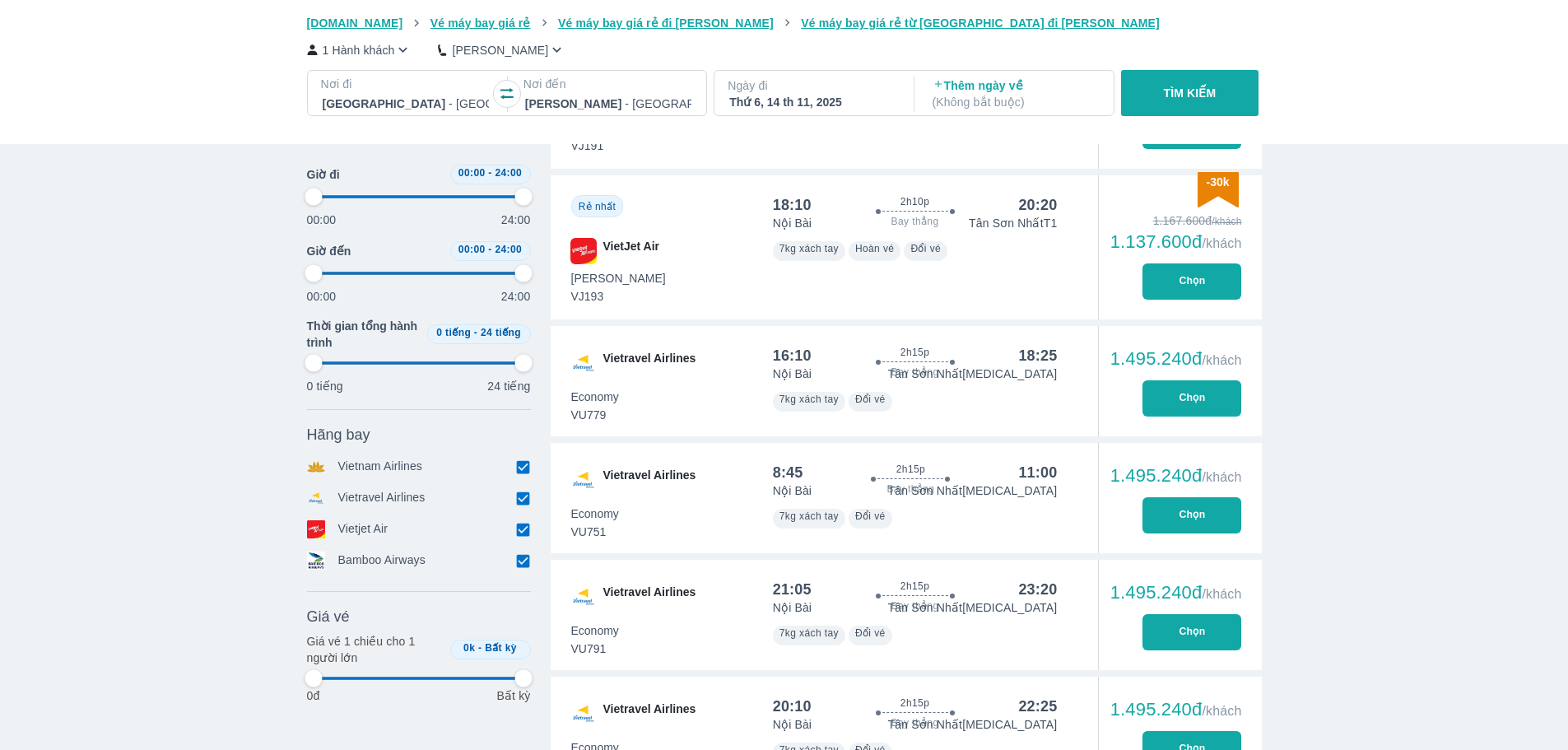
type input "97.9166666666667"
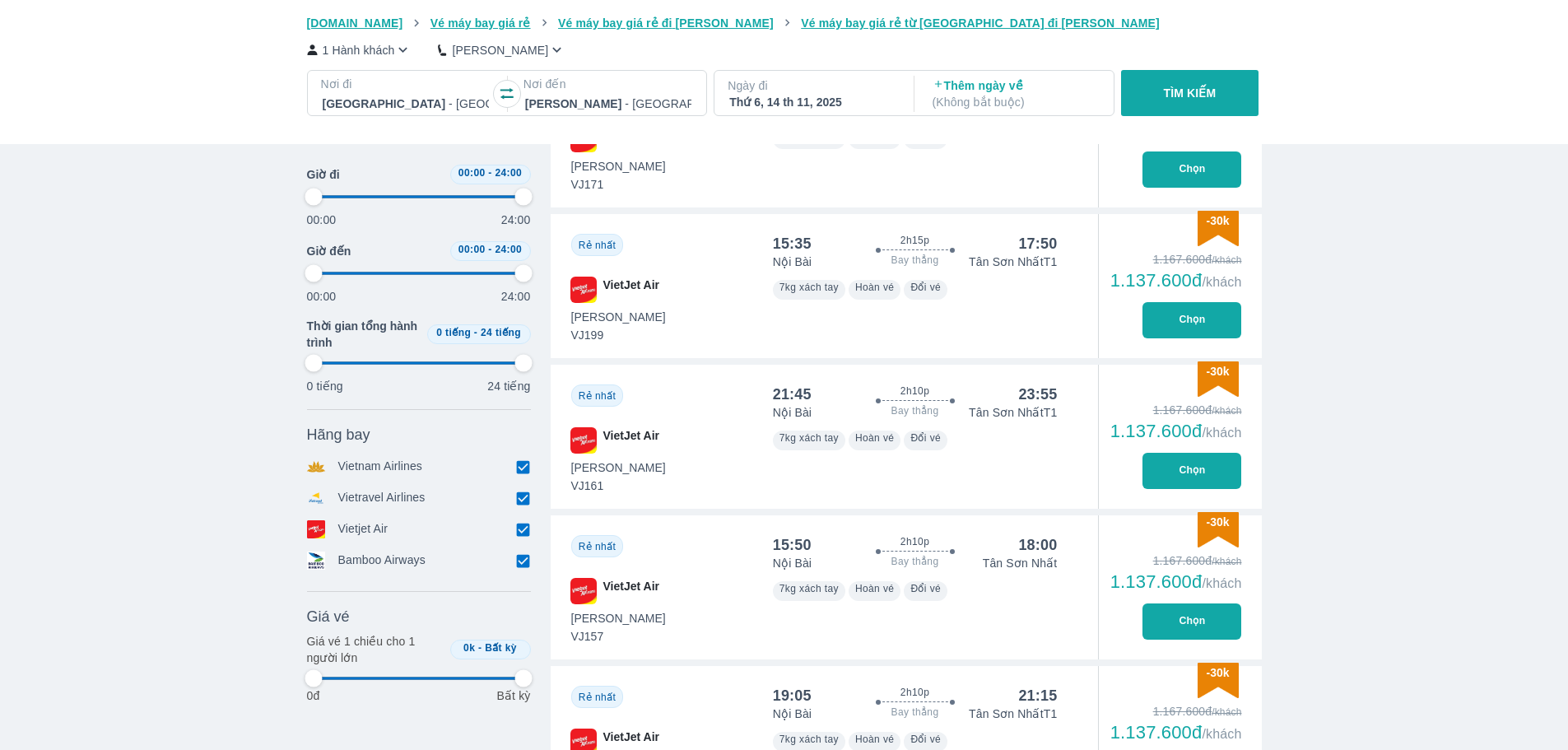
scroll to position [0, 0]
